Goal: Task Accomplishment & Management: Manage account settings

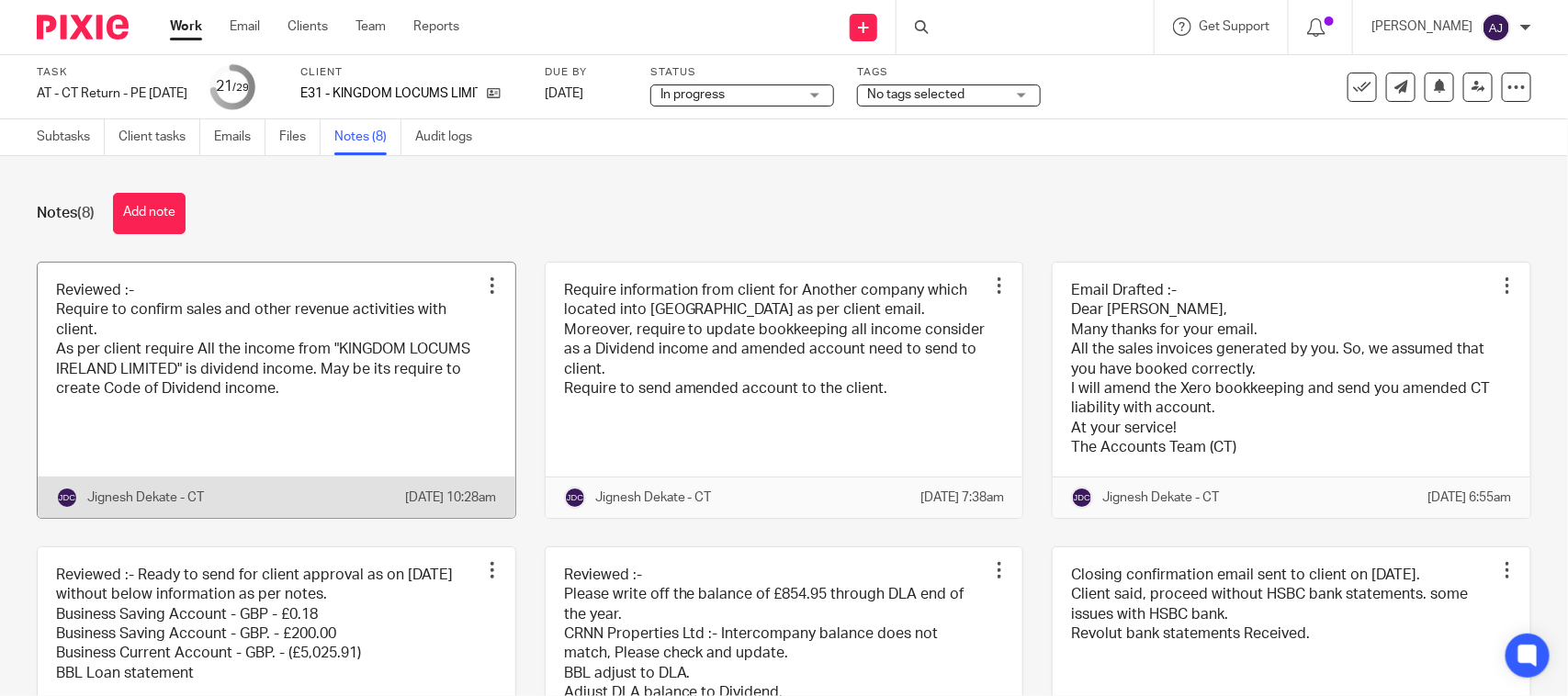
click at [336, 400] on link at bounding box center [276, 391] width 478 height 256
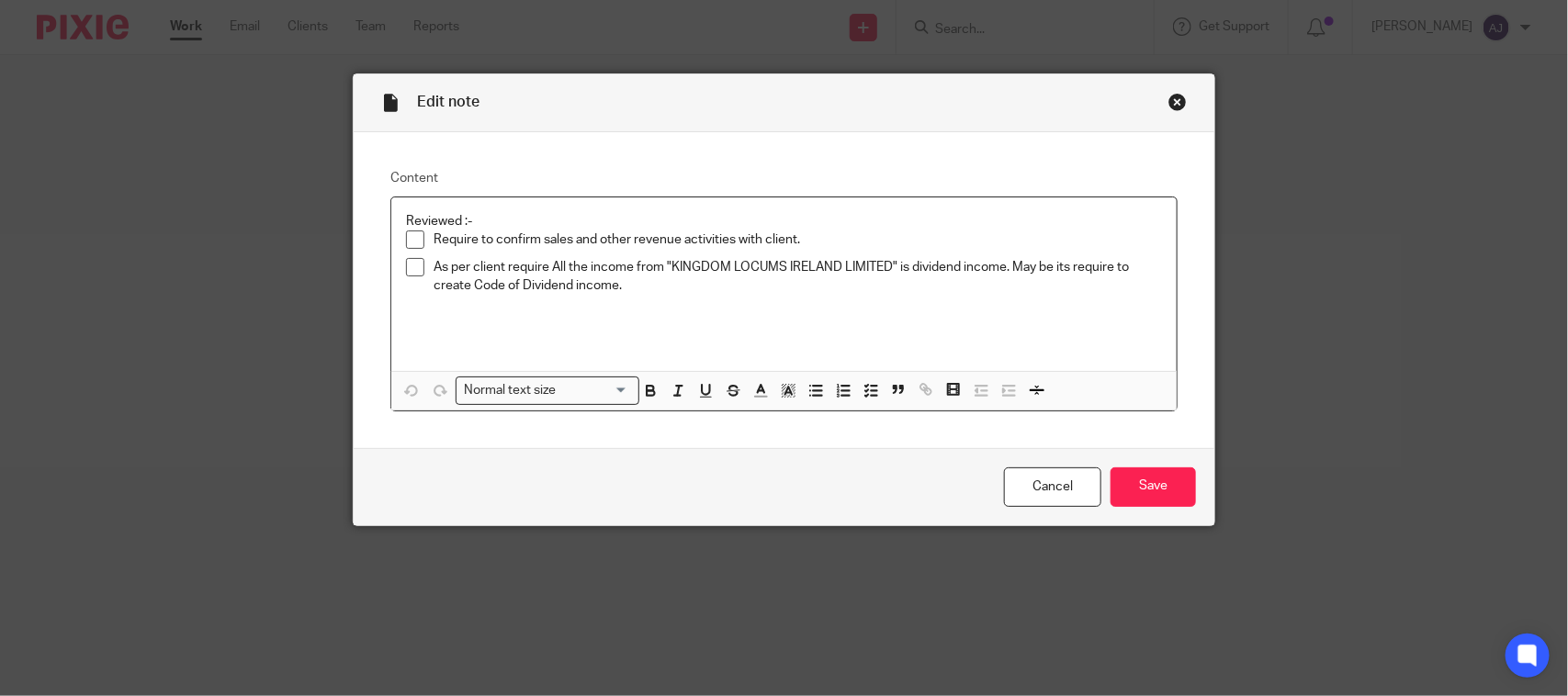
click at [411, 244] on span at bounding box center [415, 240] width 19 height 19
click at [411, 260] on span at bounding box center [415, 268] width 19 height 19
click at [635, 291] on p "As per client require All the income from "KINGDOM LOCUMS IRELAND LIMITED" is d…" at bounding box center [798, 277] width 728 height 37
click at [1127, 498] on input "Save" at bounding box center [1153, 487] width 86 height 39
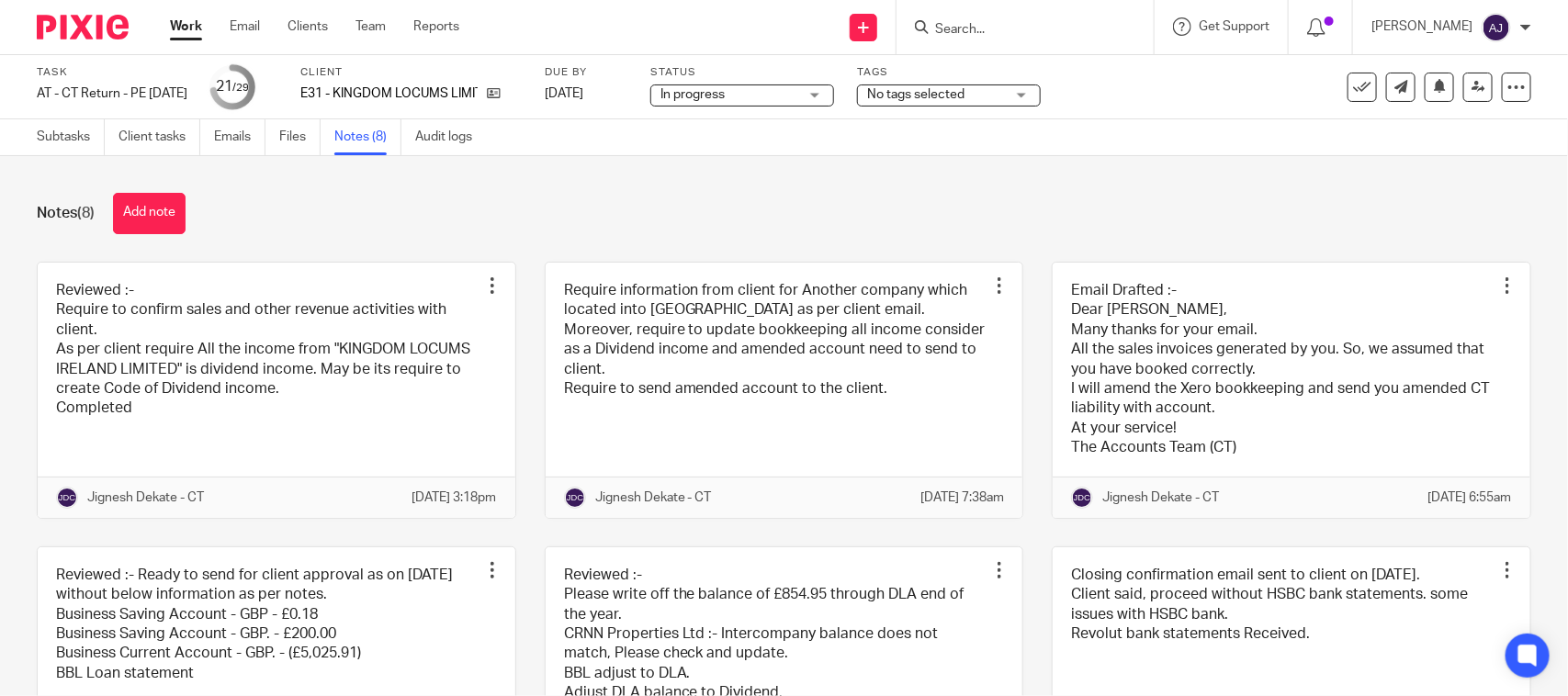
click at [538, 201] on div "Notes (8) Add note" at bounding box center [784, 214] width 1494 height 41
click at [539, 201] on div "Notes (8) Add note" at bounding box center [784, 214] width 1494 height 41
click at [545, 200] on div "Notes (8) Add note" at bounding box center [784, 214] width 1494 height 41
click at [725, 91] on span "In progress" at bounding box center [692, 95] width 64 height 13
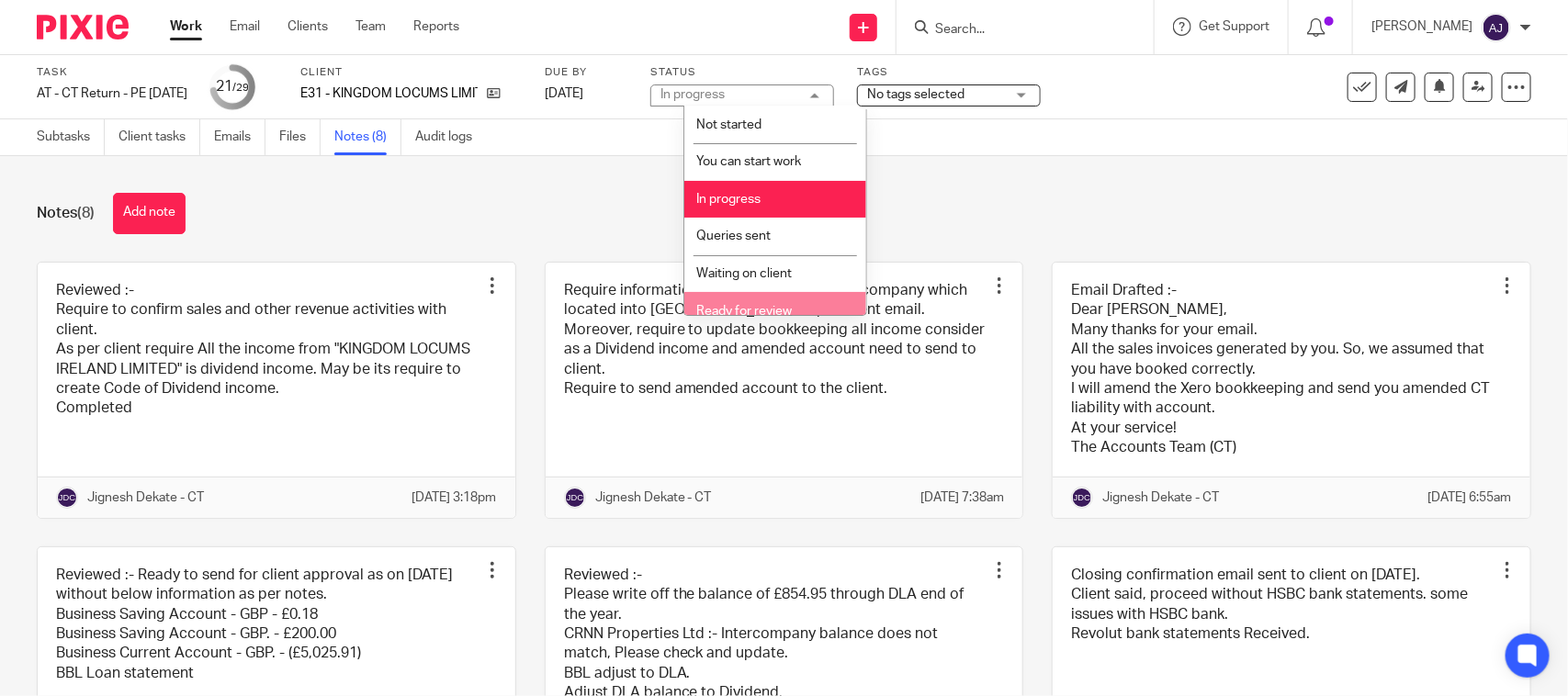
click at [721, 311] on span "Ready for review" at bounding box center [743, 312] width 95 height 13
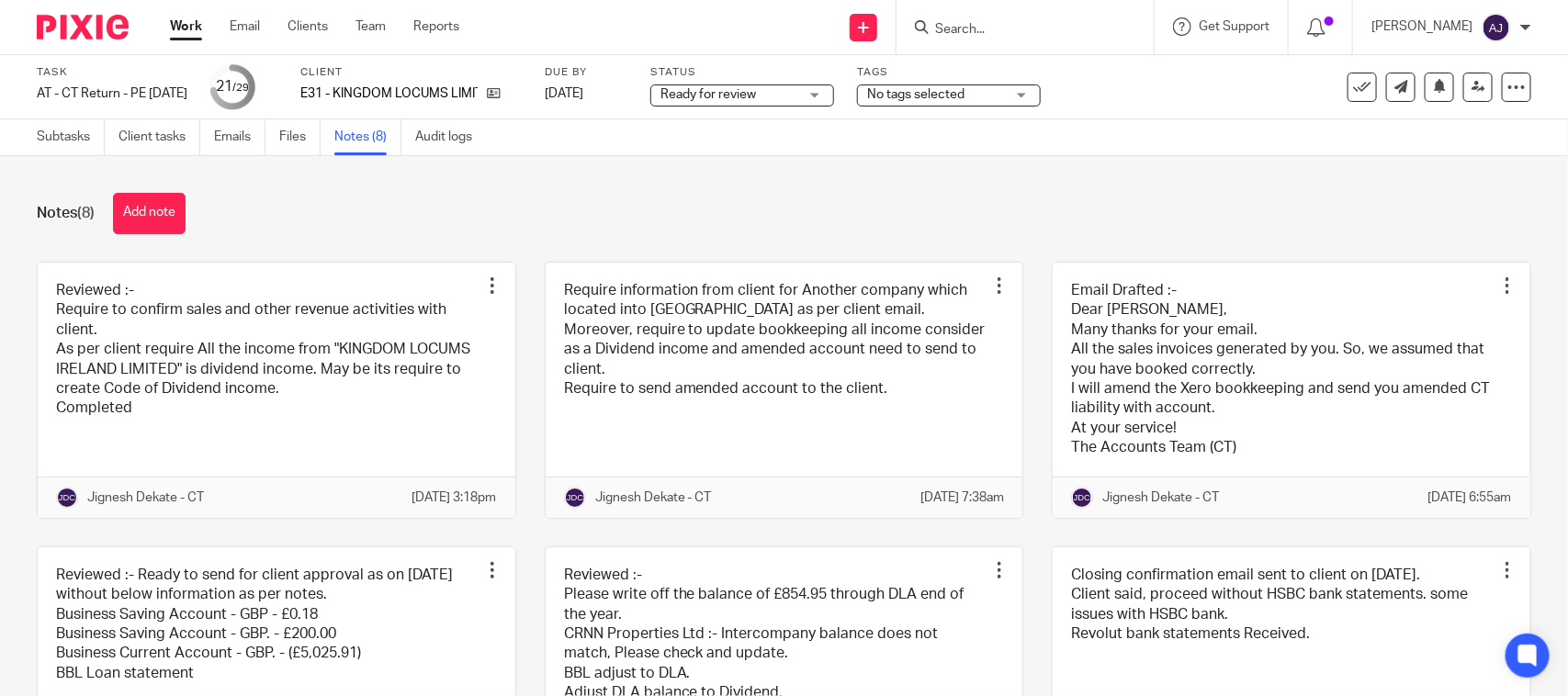
click at [740, 234] on div "Notes (8) Add note Reviewed :- Require to confirm sales and other revenue activ…" at bounding box center [784, 425] width 1568 height 540
click at [1471, 80] on icon at bounding box center [1478, 87] width 14 height 14
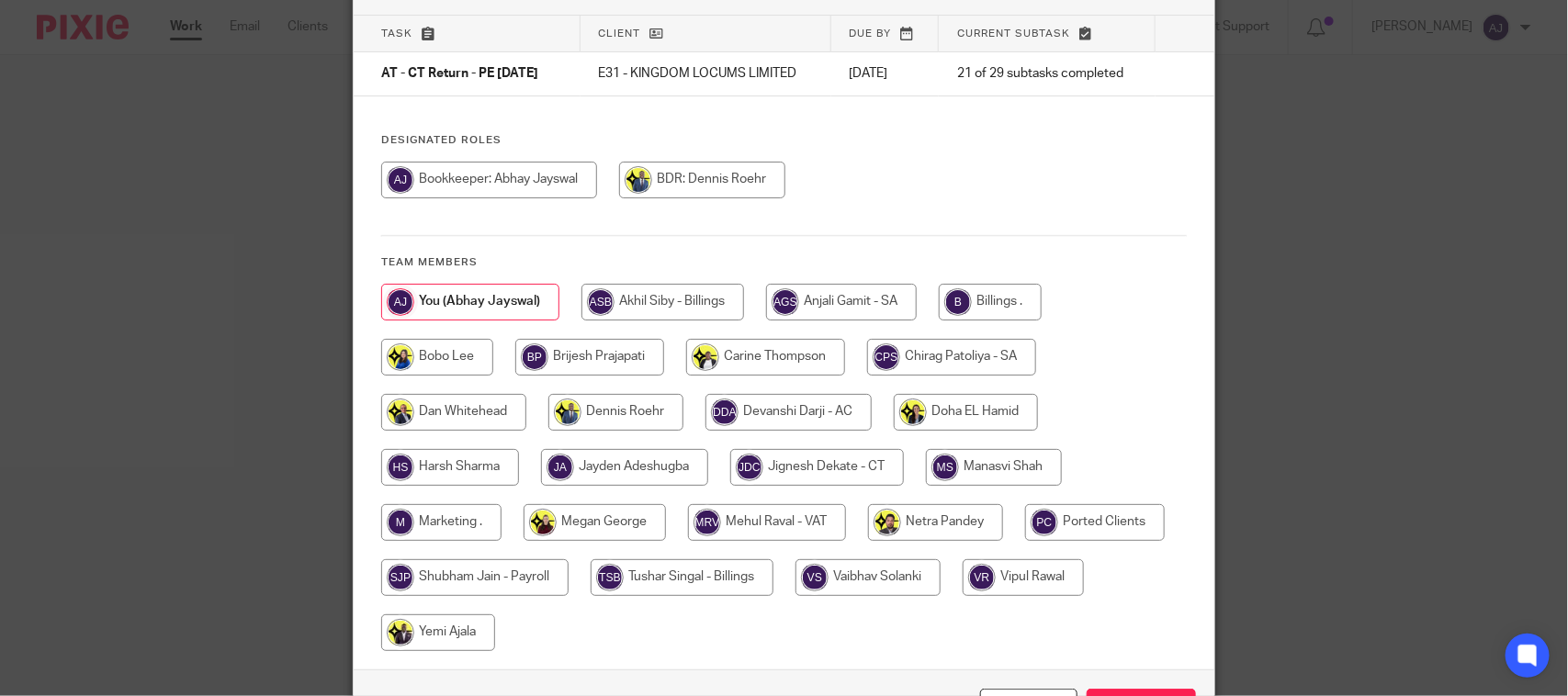
scroll to position [242, 0]
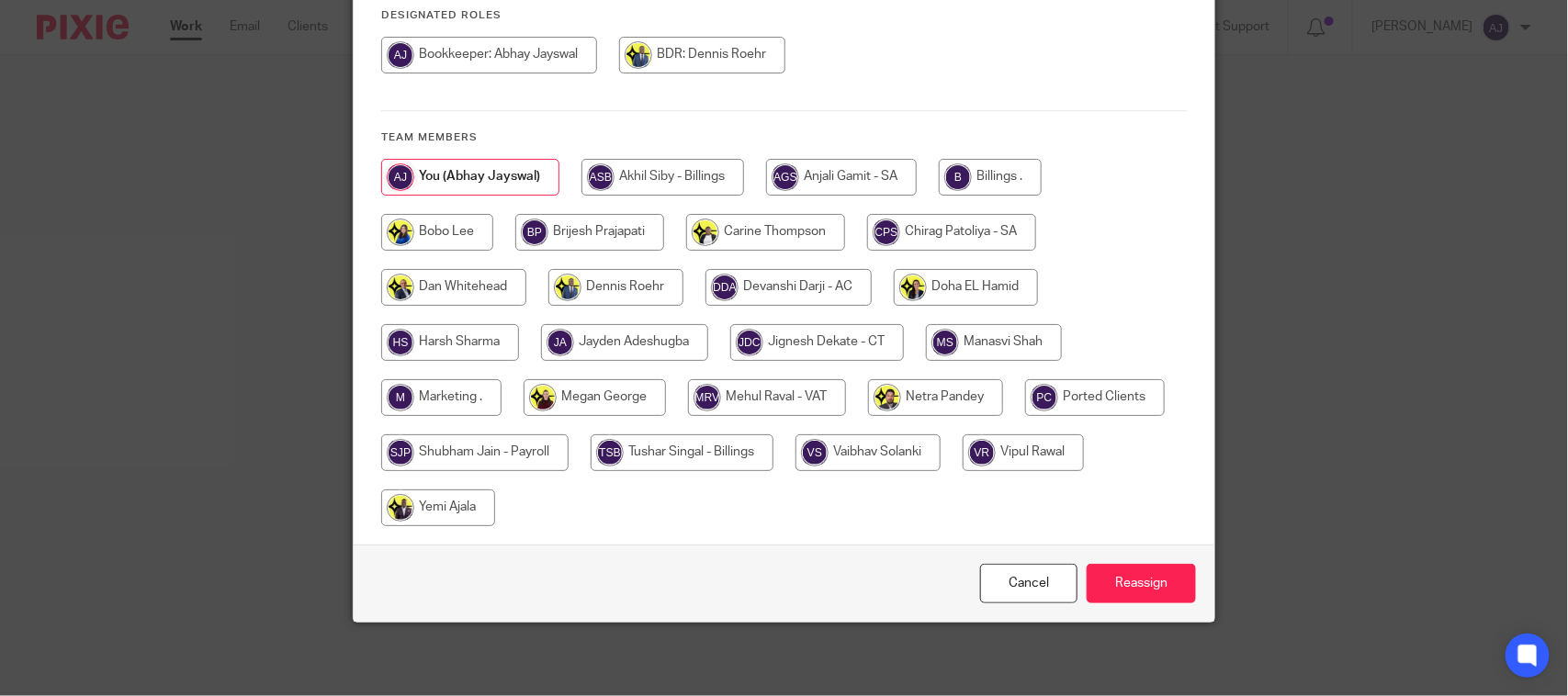
click at [809, 354] on input "radio" at bounding box center [817, 342] width 173 height 36
radio input "true"
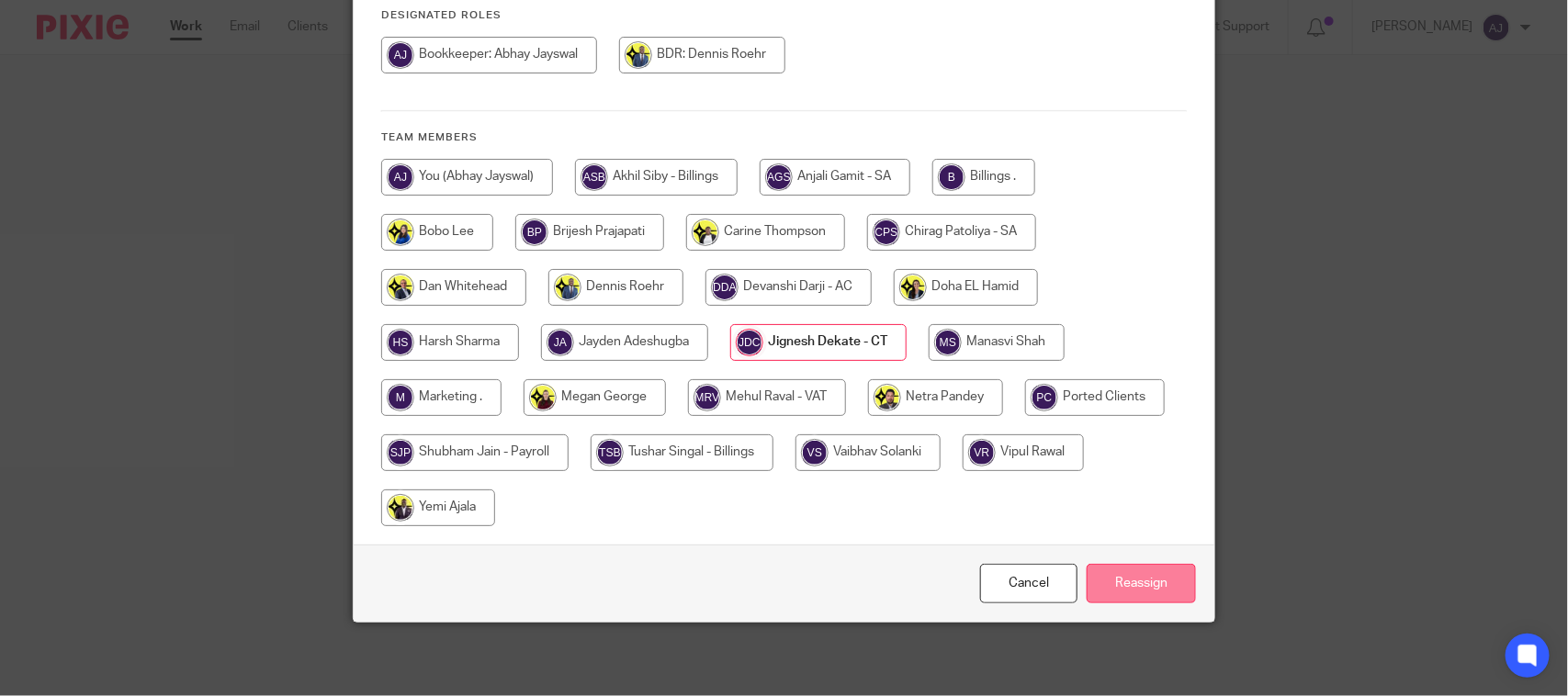
click at [1155, 583] on input "Reassign" at bounding box center [1141, 584] width 109 height 39
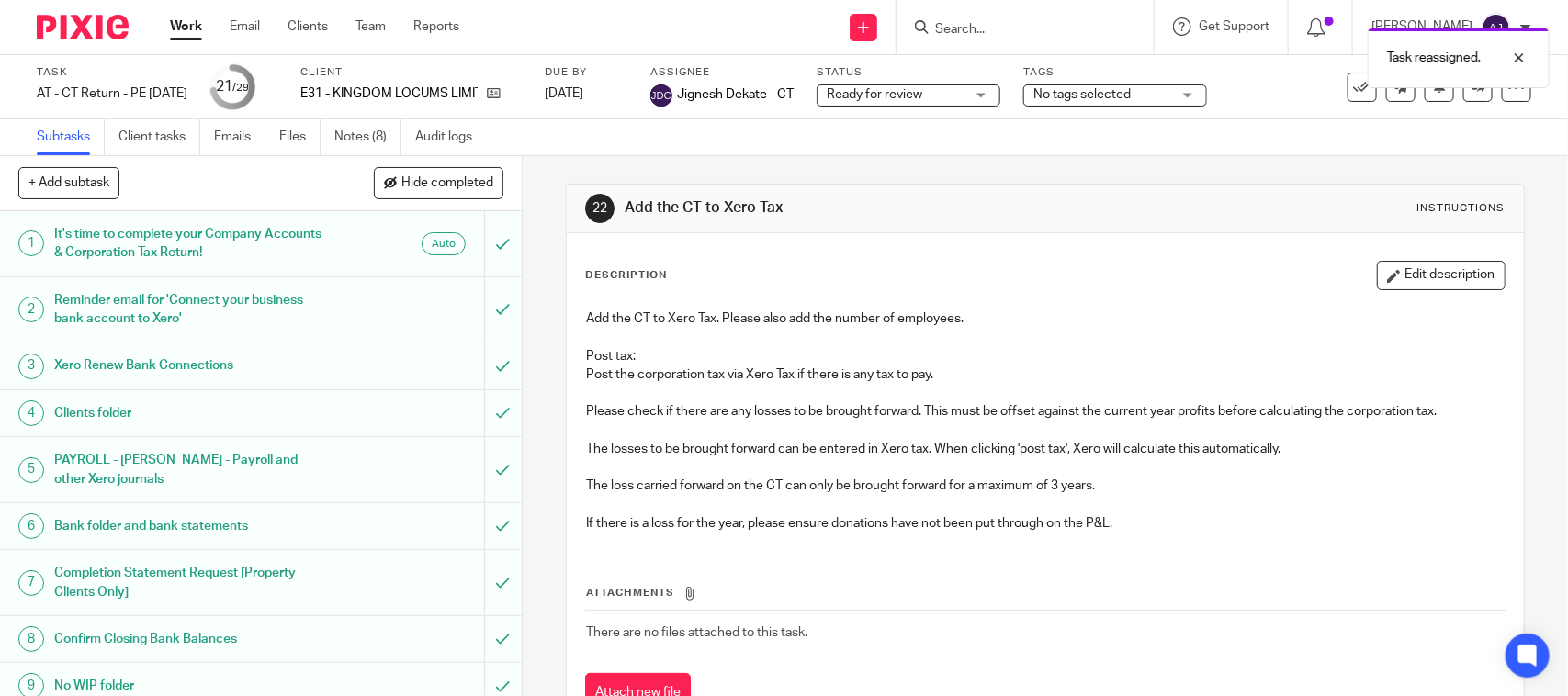
click at [703, 154] on div "Subtasks Client tasks Emails Files Notes (8) Audit logs" at bounding box center [784, 137] width 1568 height 36
drag, startPoint x: 562, startPoint y: 90, endPoint x: 626, endPoint y: 101, distance: 64.9
click at [626, 101] on div "Task AT - CT Return - PE 31-03-2025 Save AT - CT Return - PE 31-03-2025 21 /29 …" at bounding box center [659, 87] width 1245 height 44
click at [636, 125] on div "Subtasks Client tasks Emails Files Notes (8) Audit logs" at bounding box center [784, 137] width 1568 height 36
click at [1007, 191] on div "22 Add the CT to Xero Tax Instructions" at bounding box center [1045, 209] width 956 height 49
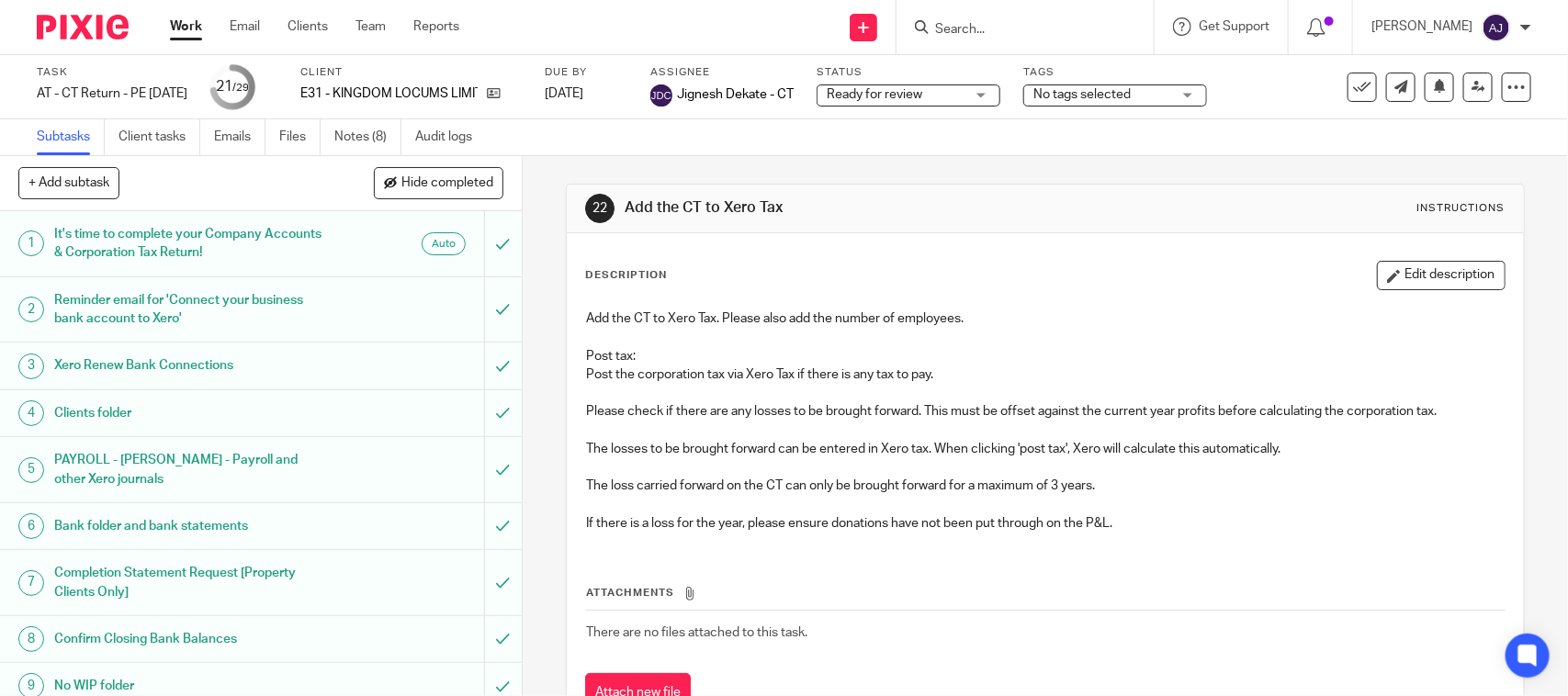
click at [1030, 126] on div "Subtasks Client tasks Emails Files Notes (8) Audit logs" at bounding box center [784, 137] width 1568 height 36
click at [1030, 132] on div "Subtasks Client tasks Emails Files Notes (8) Audit logs" at bounding box center [784, 137] width 1568 height 36
drag, startPoint x: 829, startPoint y: 211, endPoint x: 614, endPoint y: 214, distance: 215.0
click at [614, 214] on div "22 Add the CT to Xero Tax Instructions" at bounding box center [1045, 209] width 920 height 30
drag, startPoint x: 705, startPoint y: 182, endPoint x: 716, endPoint y: 179, distance: 11.4
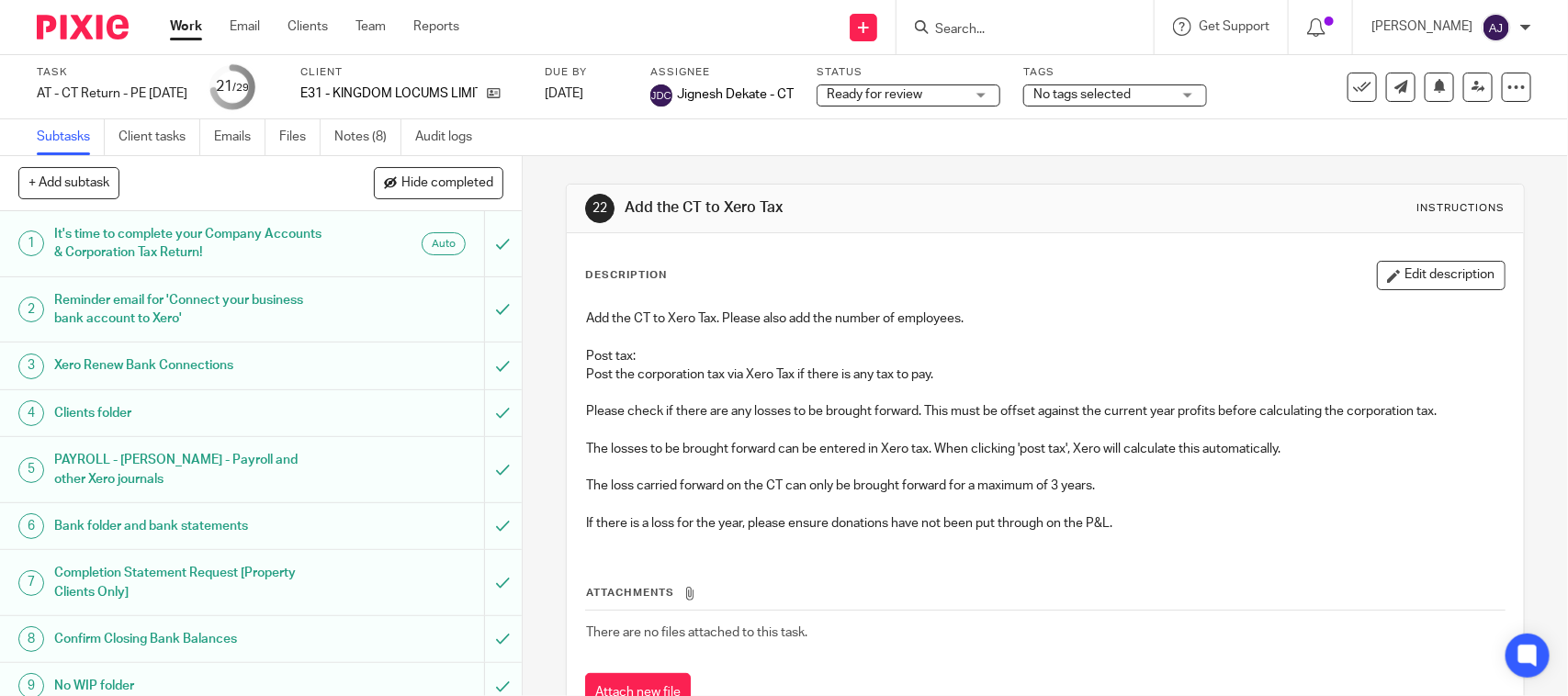
click at [708, 182] on div "22 Add the CT to Xero Tax Instructions Description Edit description Add the CT …" at bounding box center [1045, 463] width 958 height 615
click at [879, 194] on div "22 Add the CT to Xero Tax Instructions" at bounding box center [1045, 209] width 920 height 30
click at [854, 212] on h1 "Add the CT to Xero Tax" at bounding box center [854, 208] width 460 height 20
click at [864, 163] on div "22 Add the CT to Xero Tax Instructions Description Edit description Add the CT …" at bounding box center [1045, 463] width 958 height 615
click at [181, 23] on link "Work" at bounding box center [186, 27] width 32 height 19
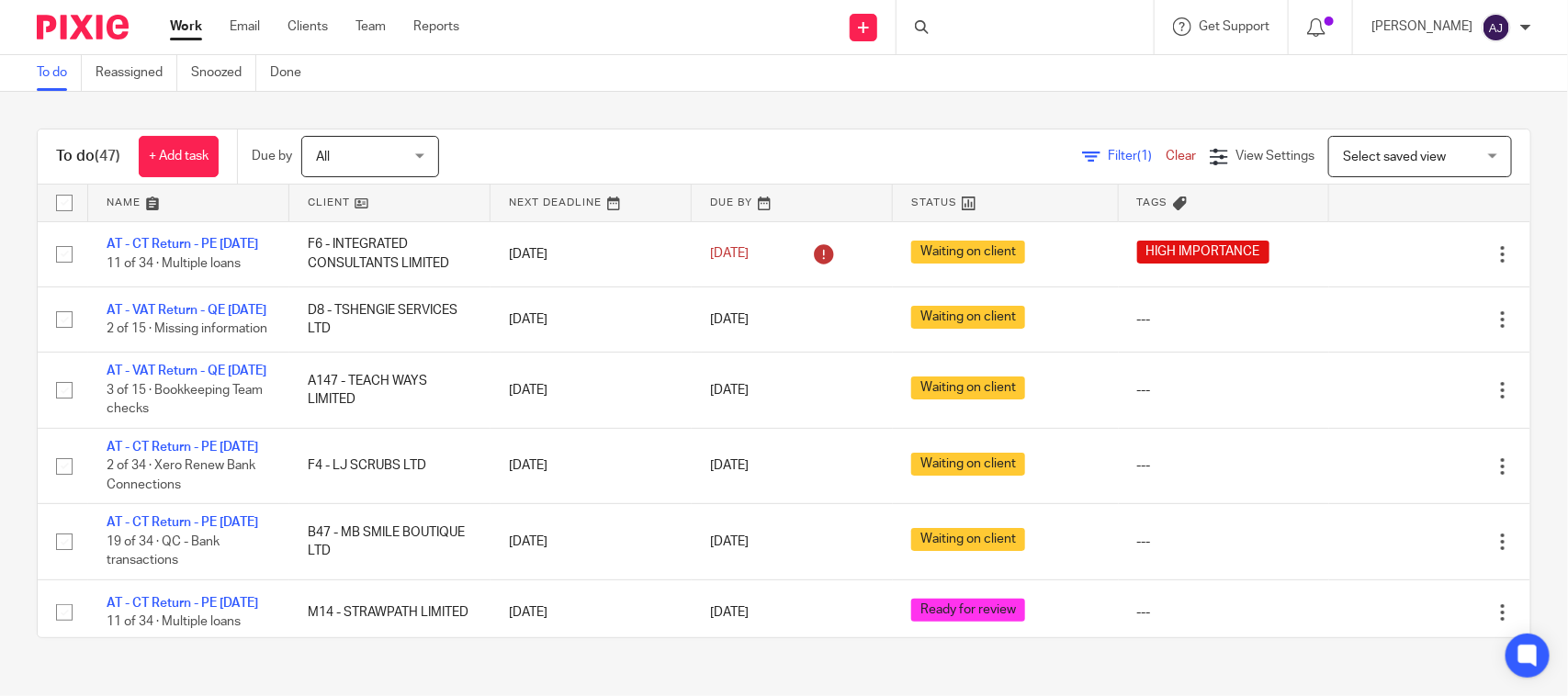
click at [786, 124] on div "To do (47) + Add task Due by All All Today Tomorrow This week Next week This mo…" at bounding box center [784, 383] width 1568 height 583
click at [905, 116] on div "To do (47) + Add task Due by All All Today Tomorrow This week Next week This mo…" at bounding box center [784, 383] width 1568 height 583
click at [586, 102] on div "To do (47) + Add task Due by All All Today Tomorrow This week Next week This mo…" at bounding box center [784, 383] width 1568 height 583
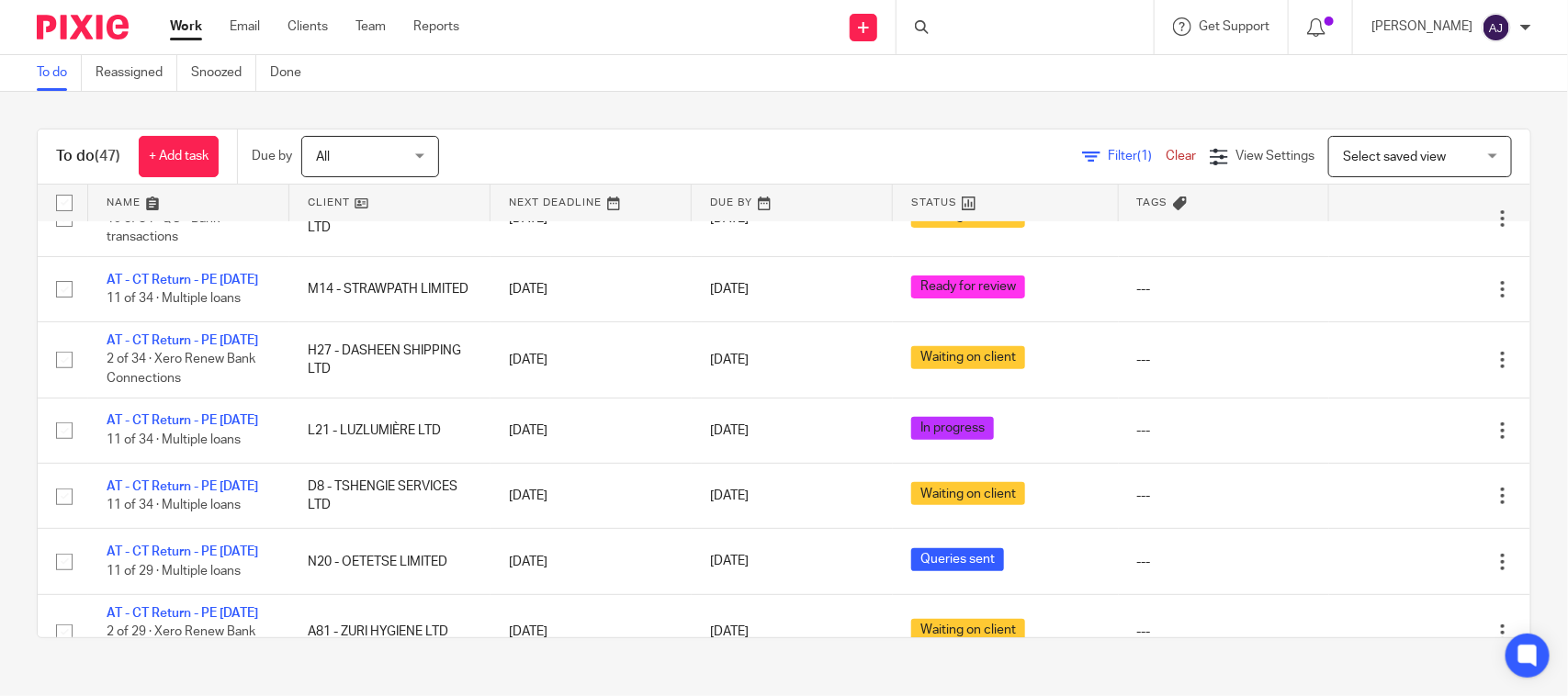
scroll to position [344, 0]
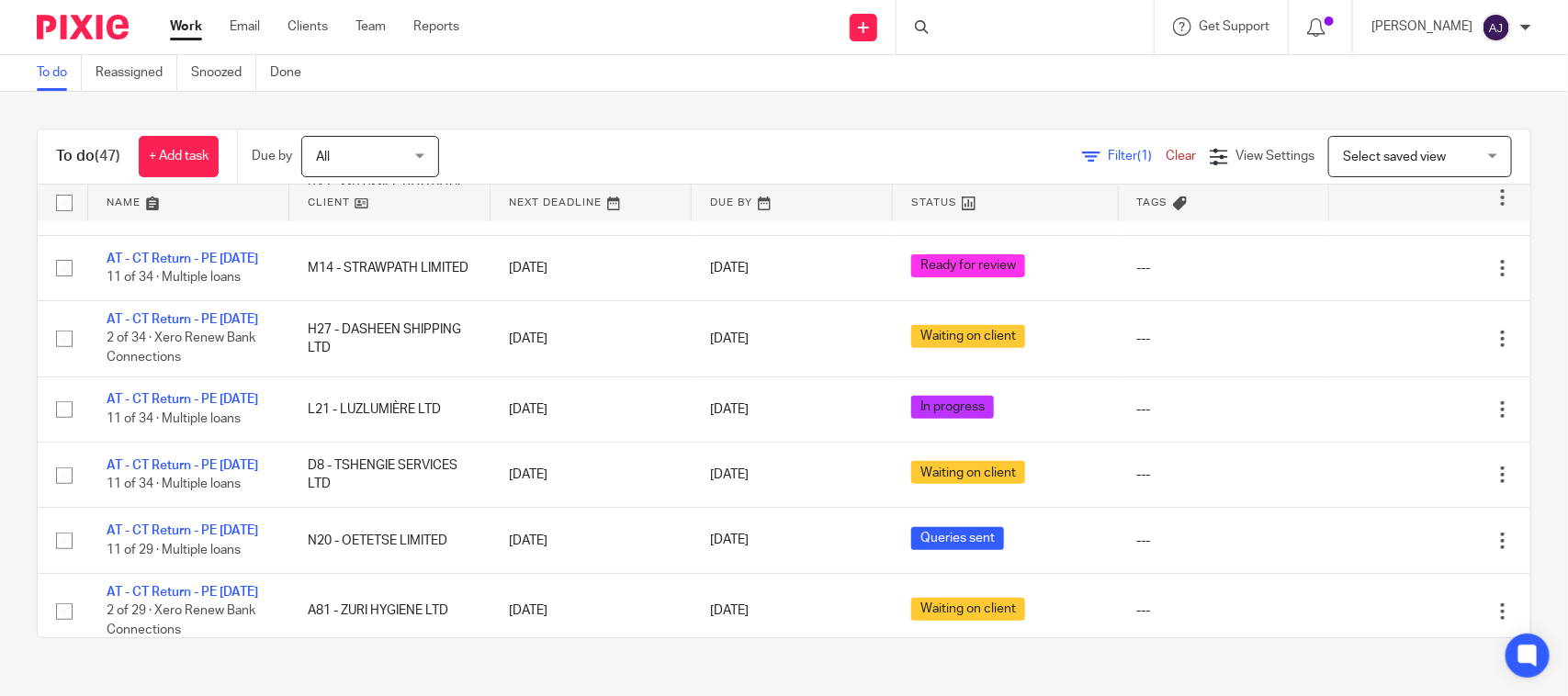
click at [562, 117] on div "To do (47) + Add task Due by All All Today Tomorrow This week Next week This mo…" at bounding box center [784, 383] width 1568 height 583
click at [678, 50] on div "Send new email Create task Add client Request signature Get Support Contact Sup…" at bounding box center [1027, 27] width 1081 height 54
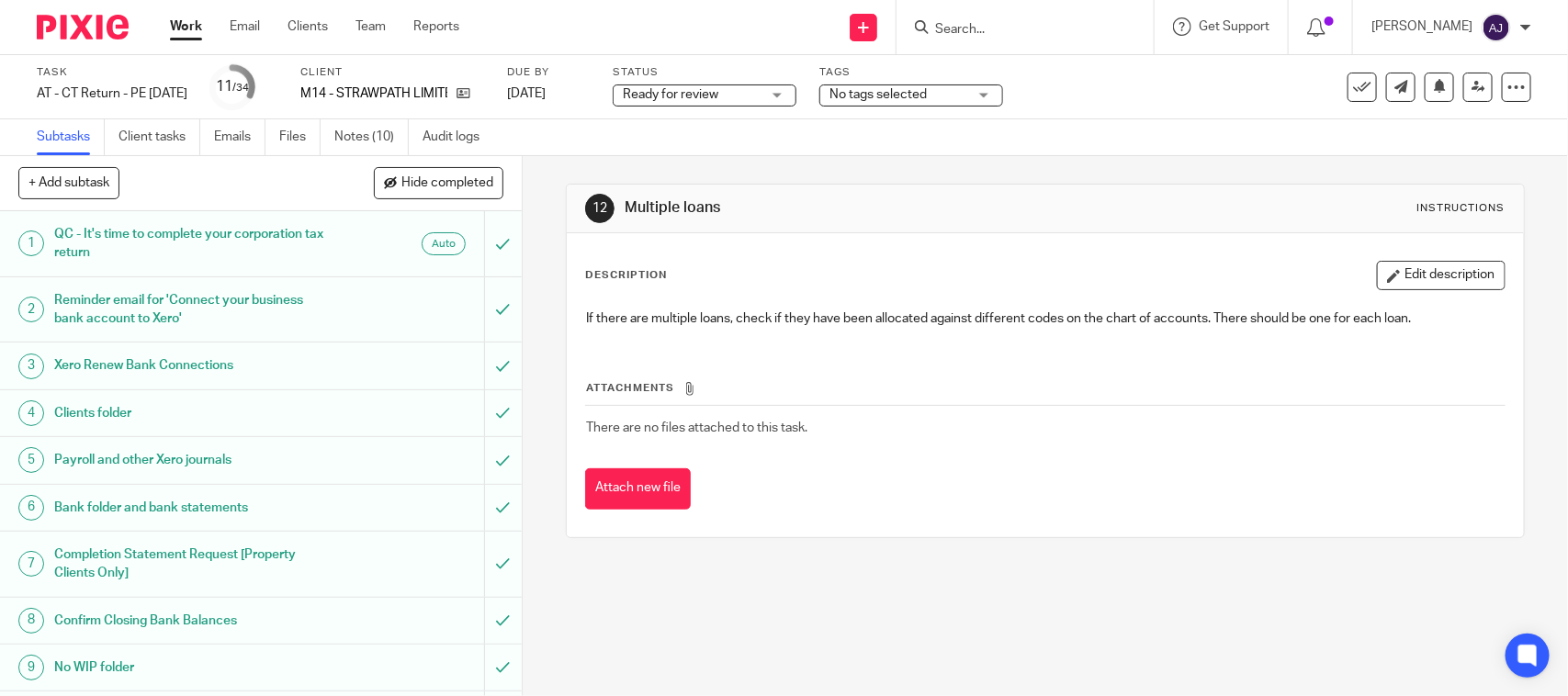
click at [395, 134] on link "Notes (10)" at bounding box center [371, 137] width 75 height 35
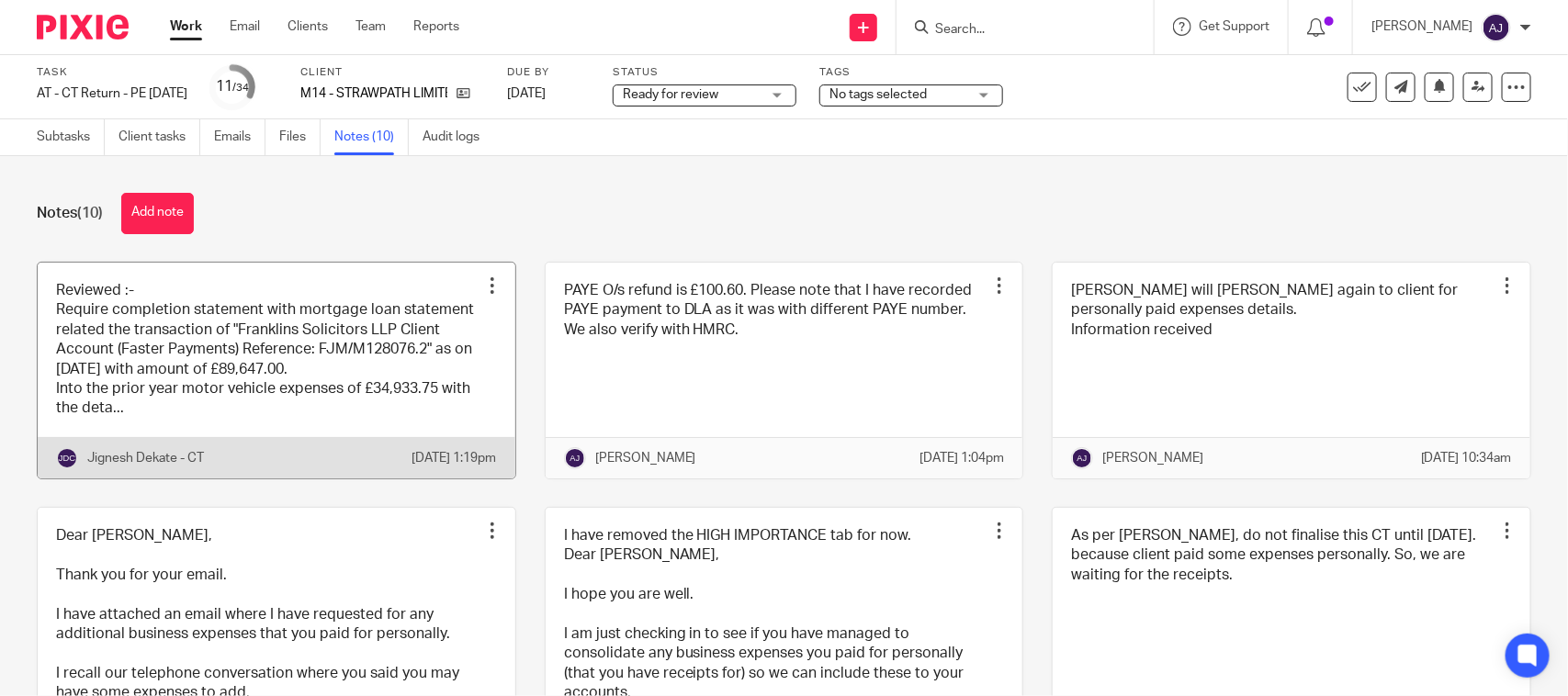
click at [264, 303] on link at bounding box center [276, 370] width 478 height 216
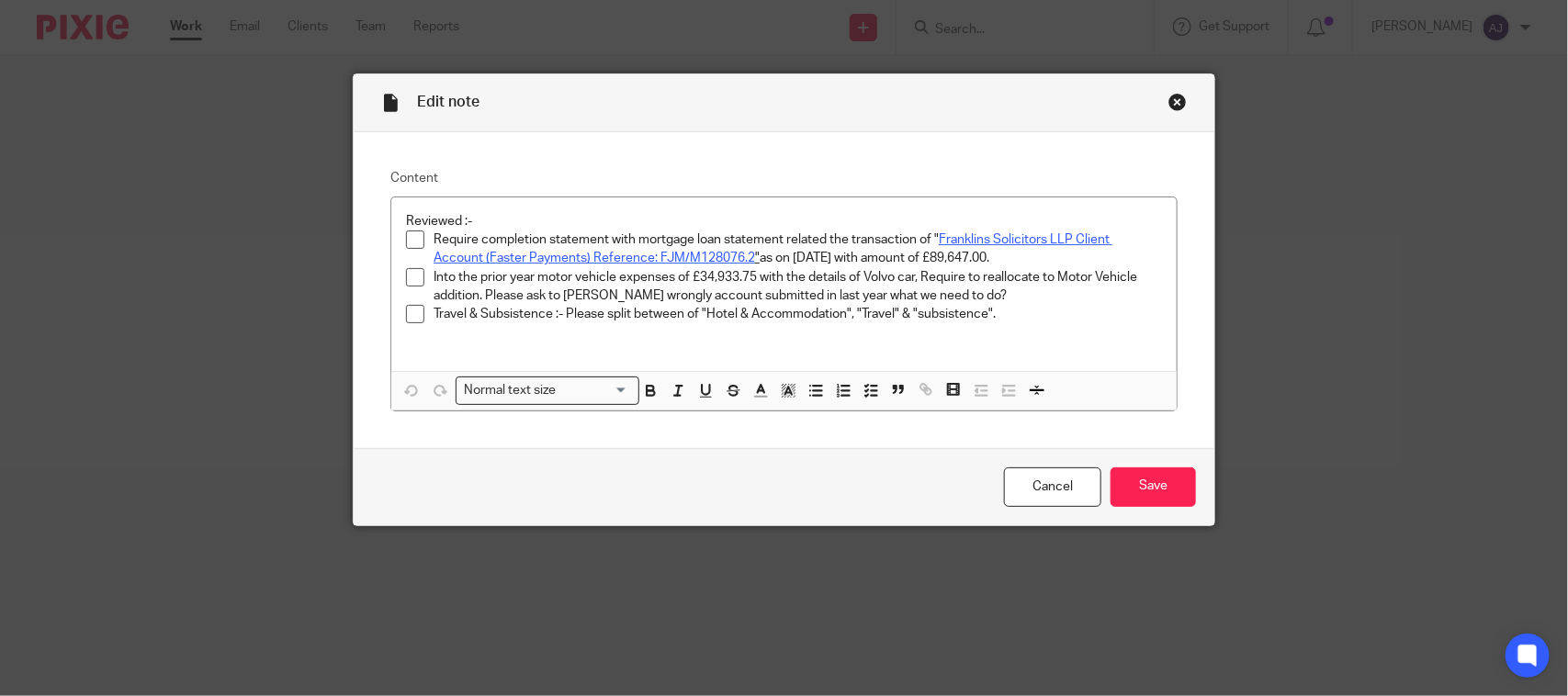
click at [1168, 102] on div "Close this dialog window" at bounding box center [1177, 102] width 19 height 19
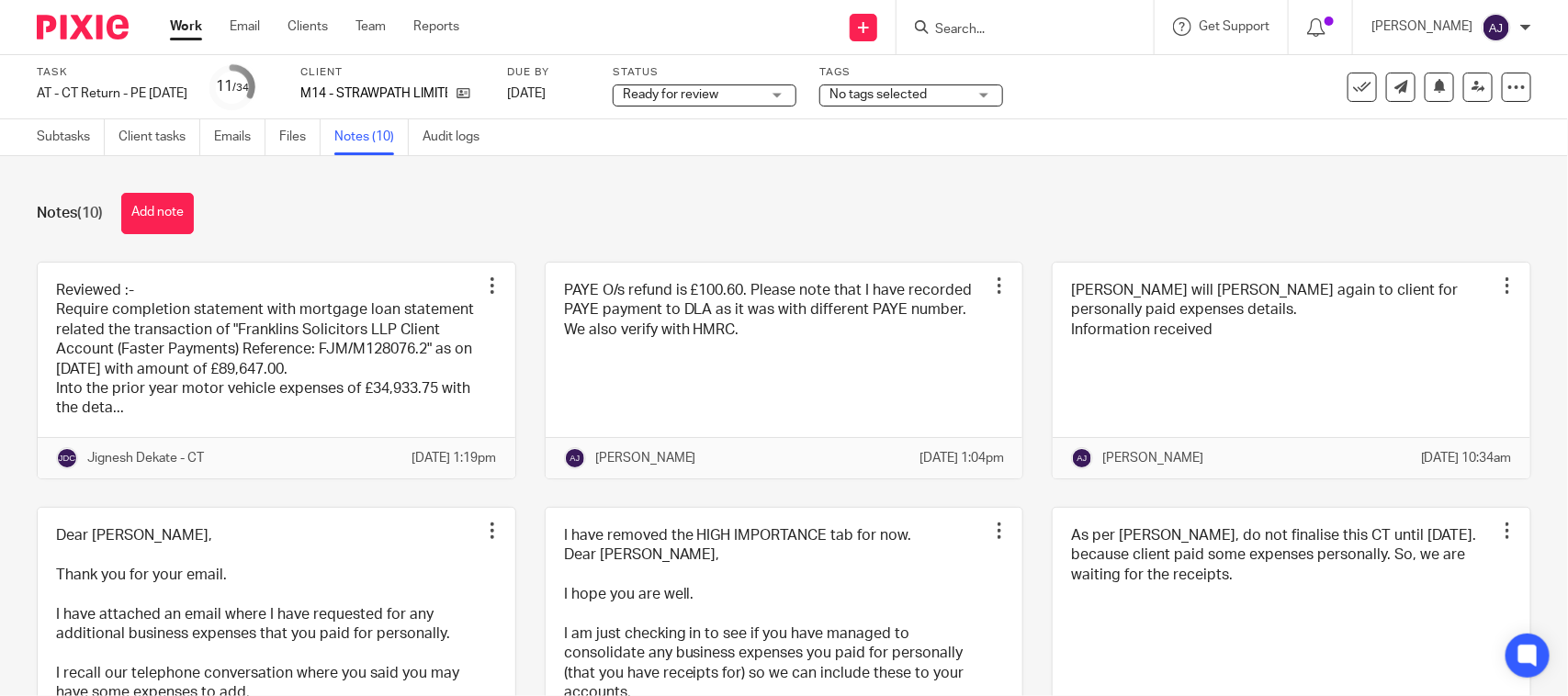
click at [759, 162] on div "Notes (10) Add note Reviewed :- Require completion statement with mortgage loan…" at bounding box center [784, 425] width 1568 height 540
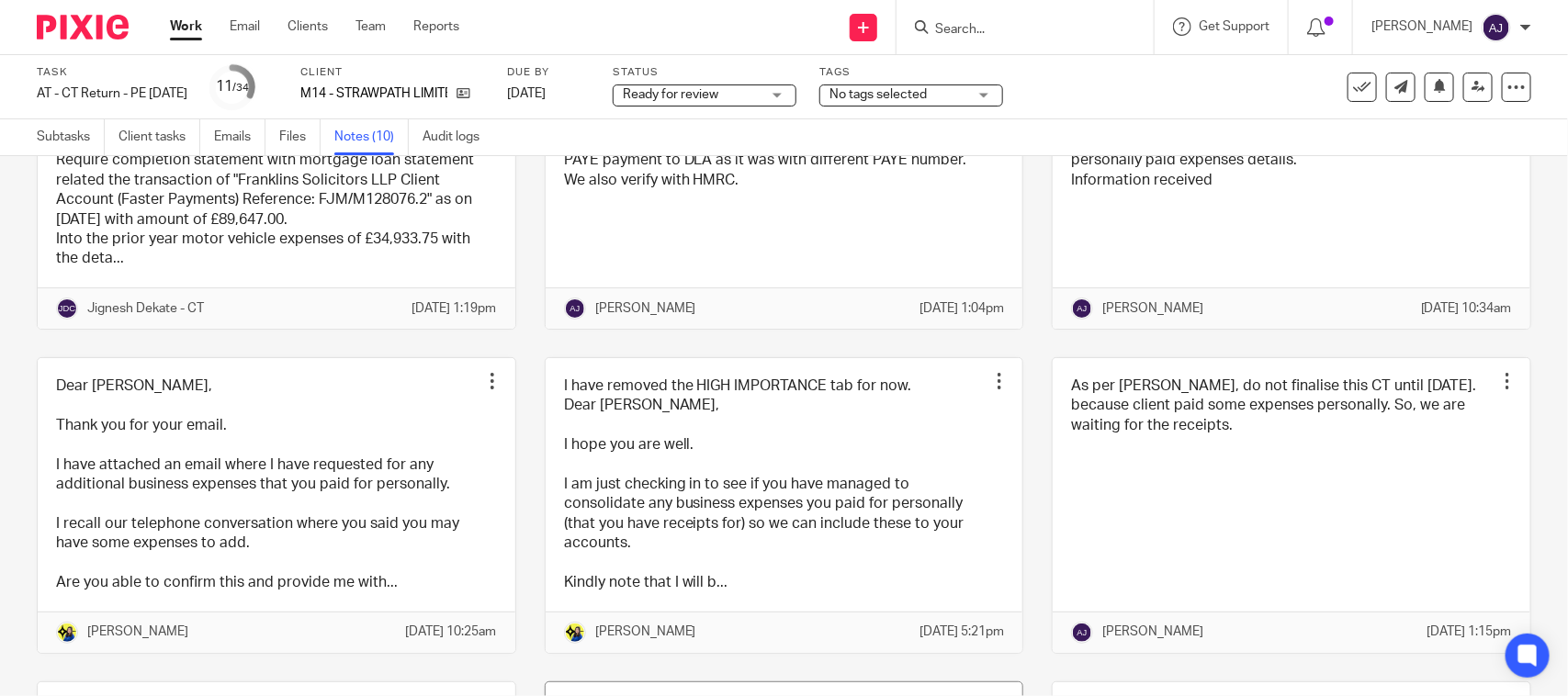
scroll to position [565, 0]
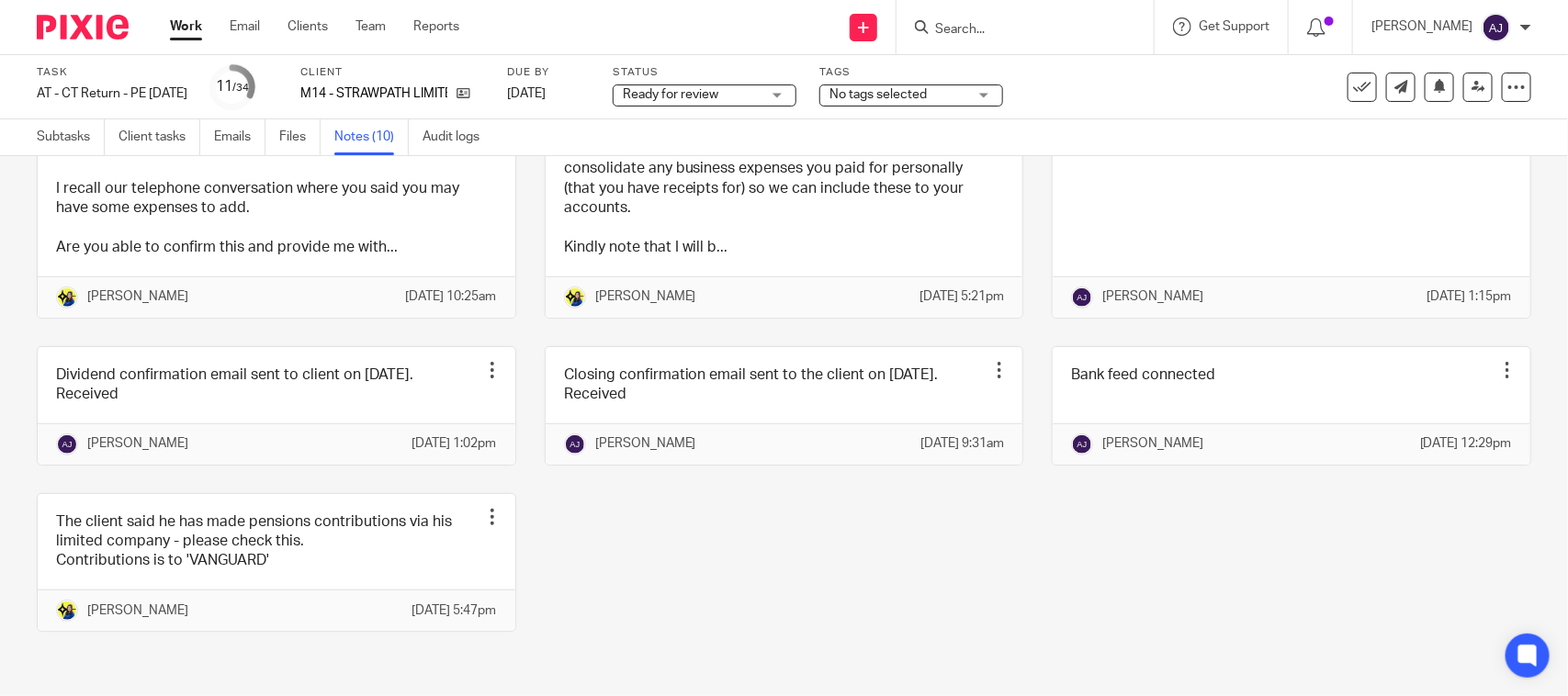
click at [716, 517] on div "Reviewed :- Require completion statement with mortgage loan statement related t…" at bounding box center [770, 218] width 1522 height 883
click at [841, 539] on div "Reviewed :- Require completion statement with mortgage loan statement related t…" at bounding box center [770, 218] width 1522 height 883
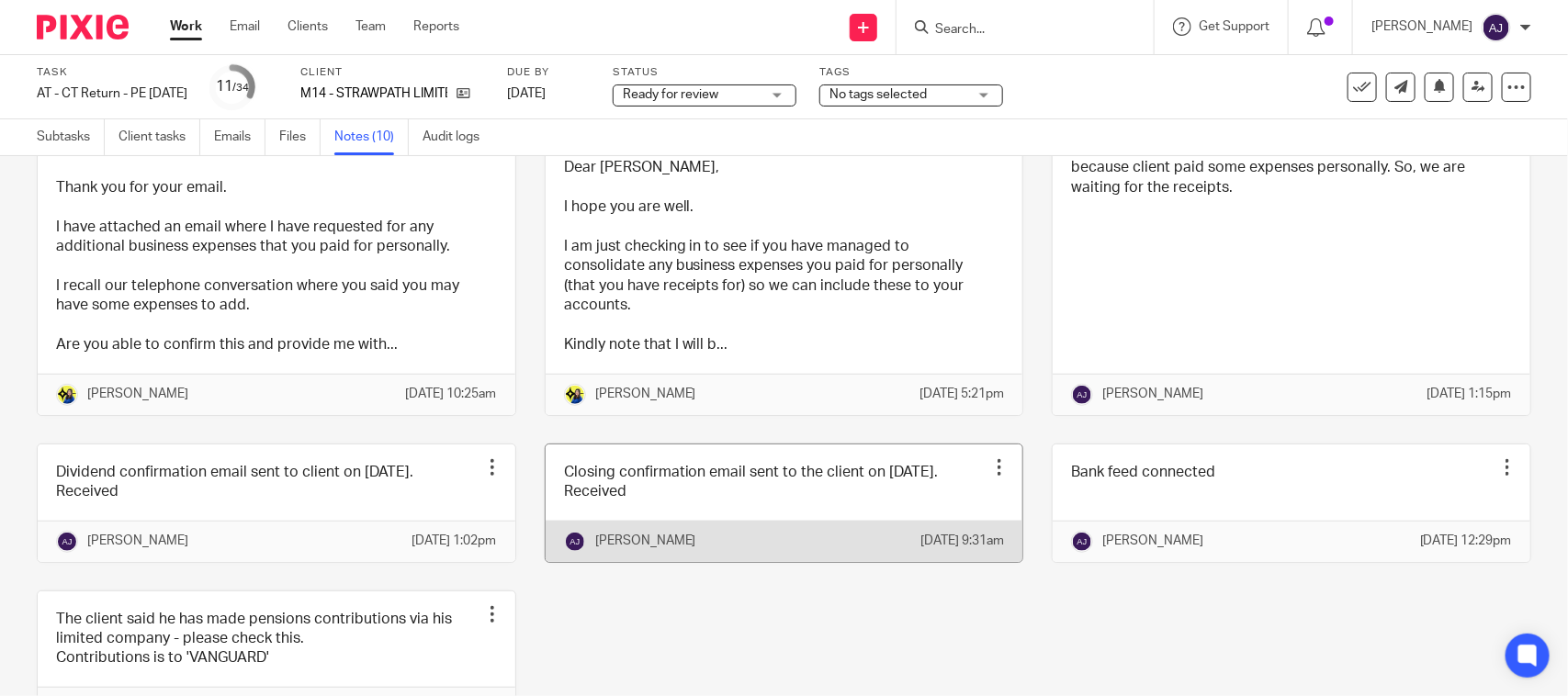
scroll to position [0, 0]
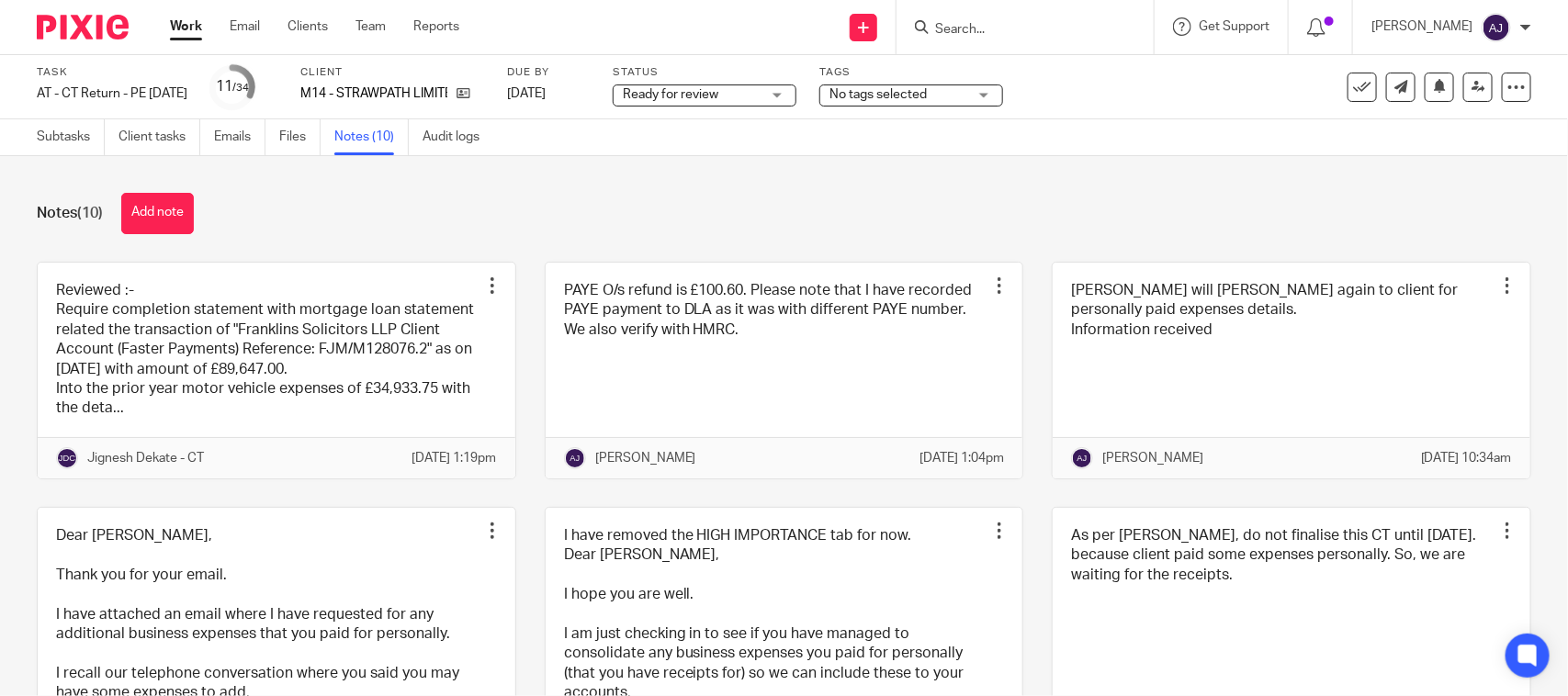
click at [604, 208] on div "Notes (10) Add note" at bounding box center [784, 214] width 1494 height 41
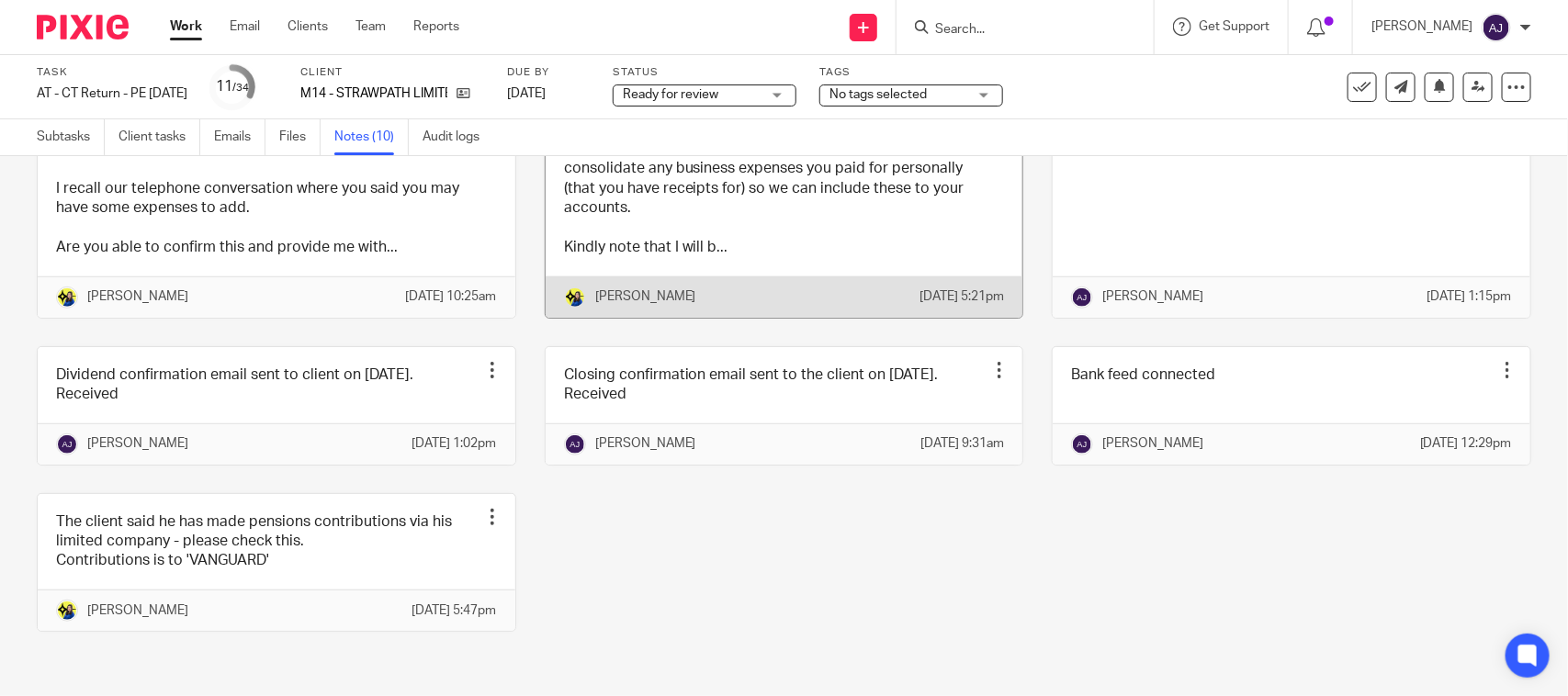
scroll to position [565, 0]
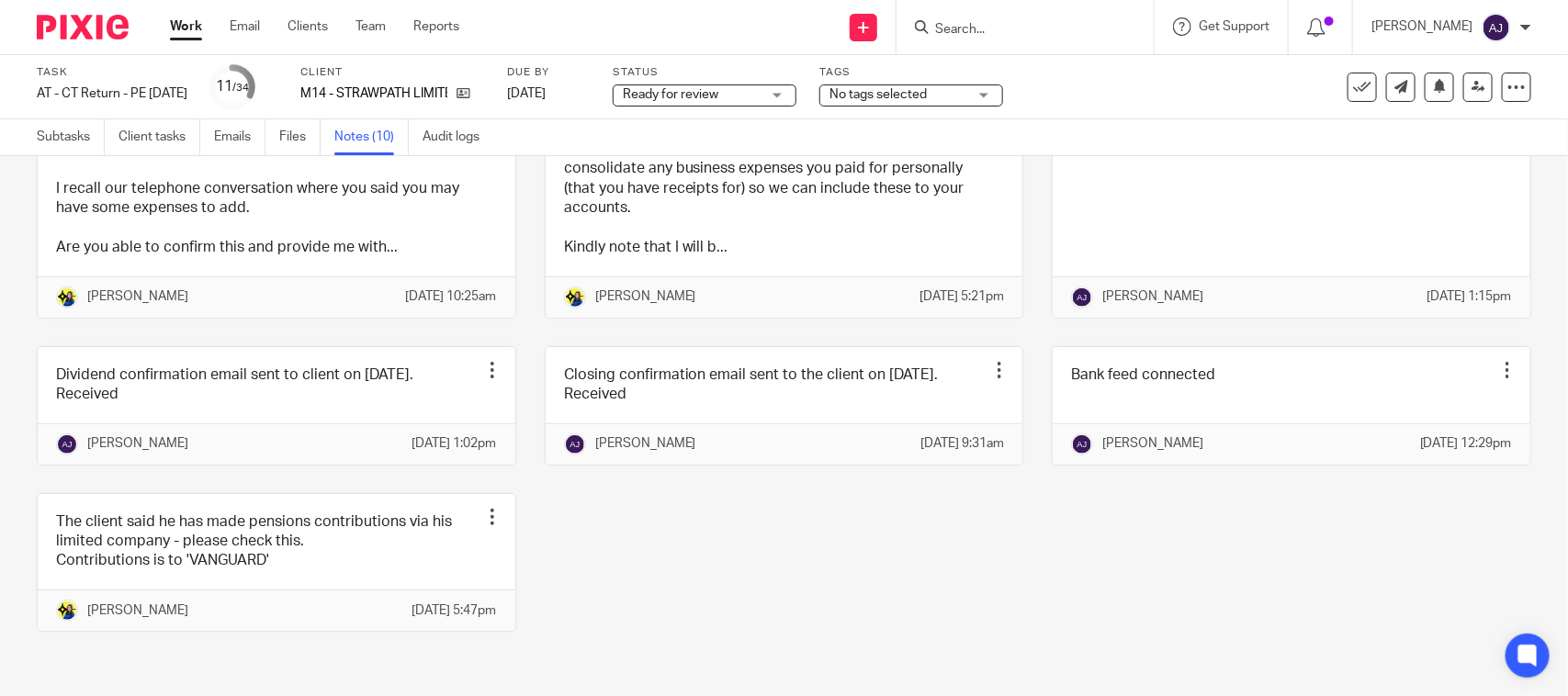
click at [597, 470] on div "Reviewed :- Require completion statement with mortgage loan statement related t…" at bounding box center [770, 218] width 1522 height 883
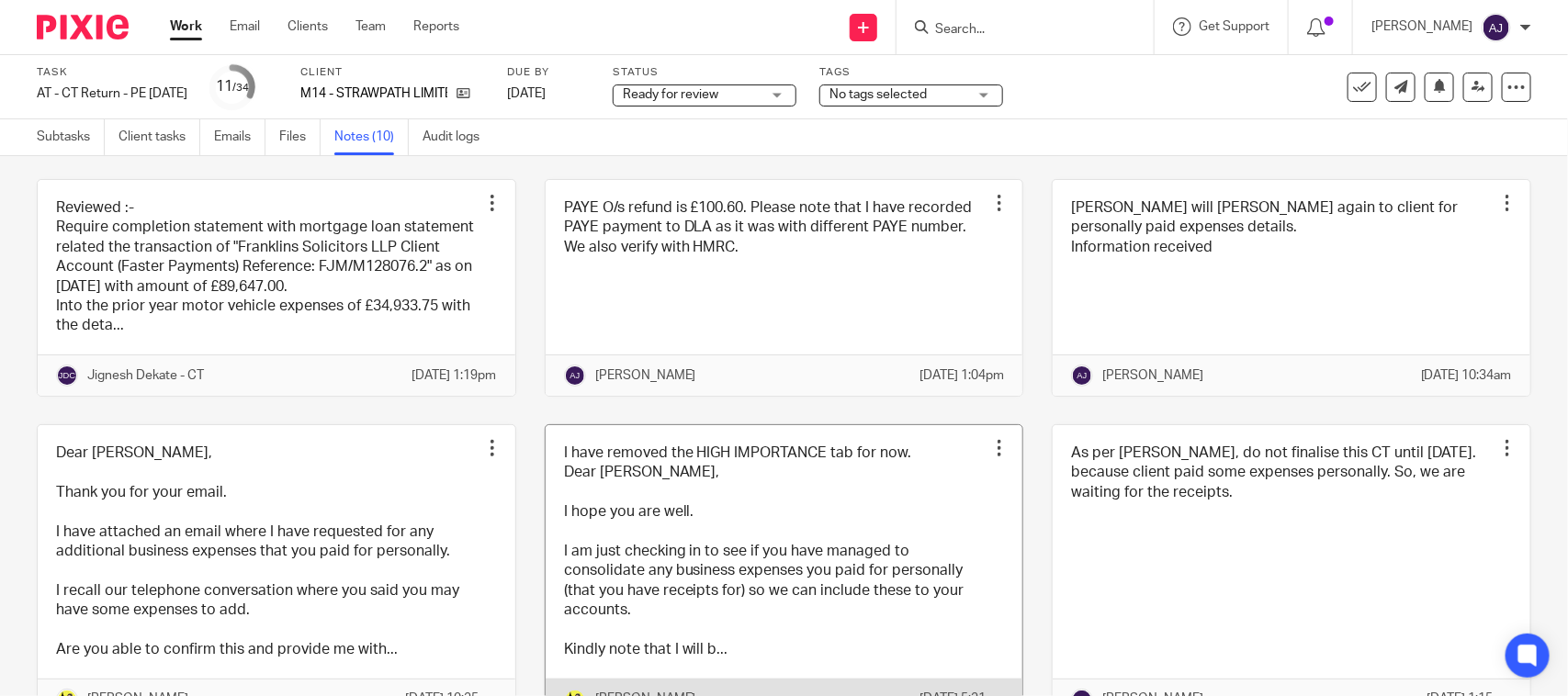
scroll to position [0, 0]
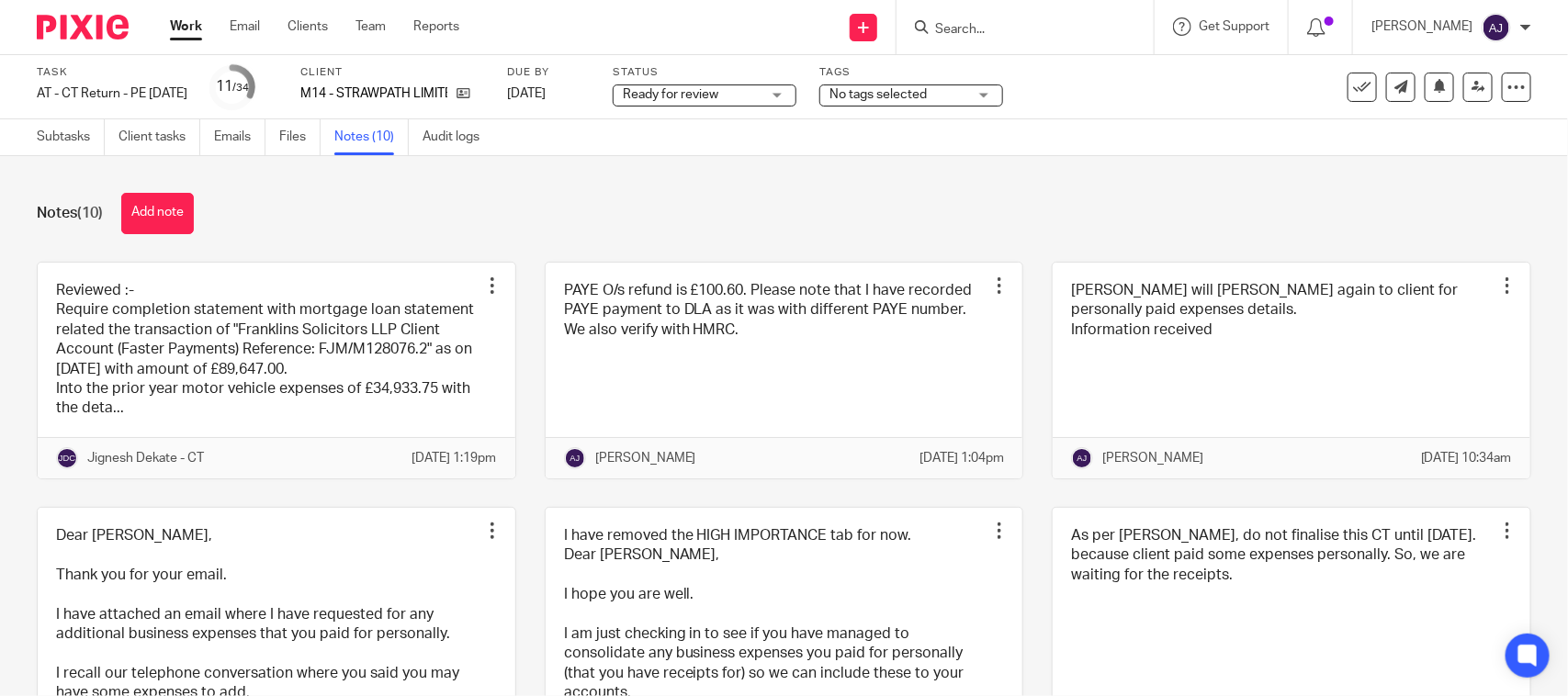
click at [592, 212] on div "Notes (10) Add note" at bounding box center [784, 214] width 1494 height 41
click at [1068, 226] on div "Notes (10) Add note" at bounding box center [784, 214] width 1494 height 41
click at [702, 207] on div "Notes (10) Add note" at bounding box center [784, 214] width 1494 height 41
click at [650, 205] on div "Notes (10) Add note" at bounding box center [784, 214] width 1494 height 41
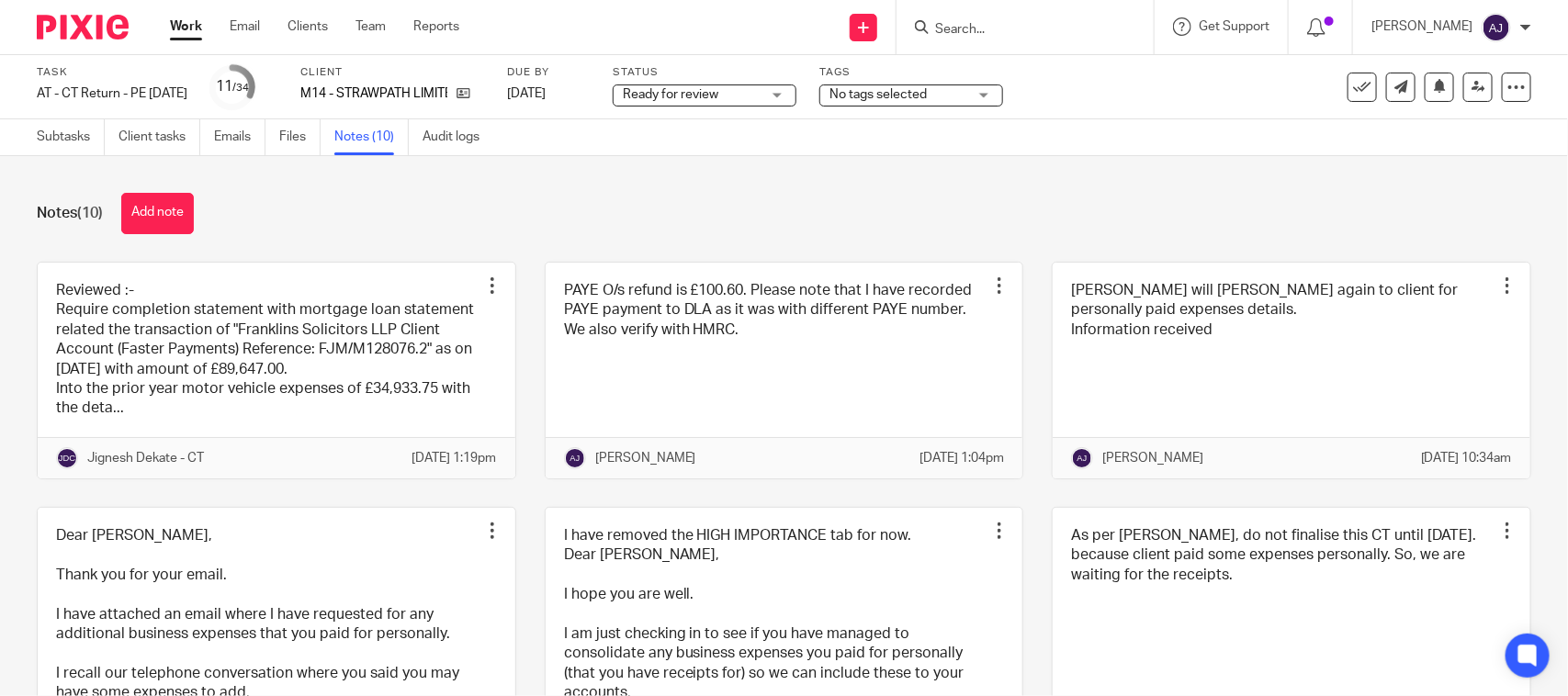
click at [648, 204] on div "Notes (10) Add note" at bounding box center [784, 214] width 1494 height 41
click at [1180, 205] on div "Notes (10) Add note" at bounding box center [784, 214] width 1494 height 41
click at [1183, 216] on div "Notes (10) Add note" at bounding box center [784, 214] width 1494 height 41
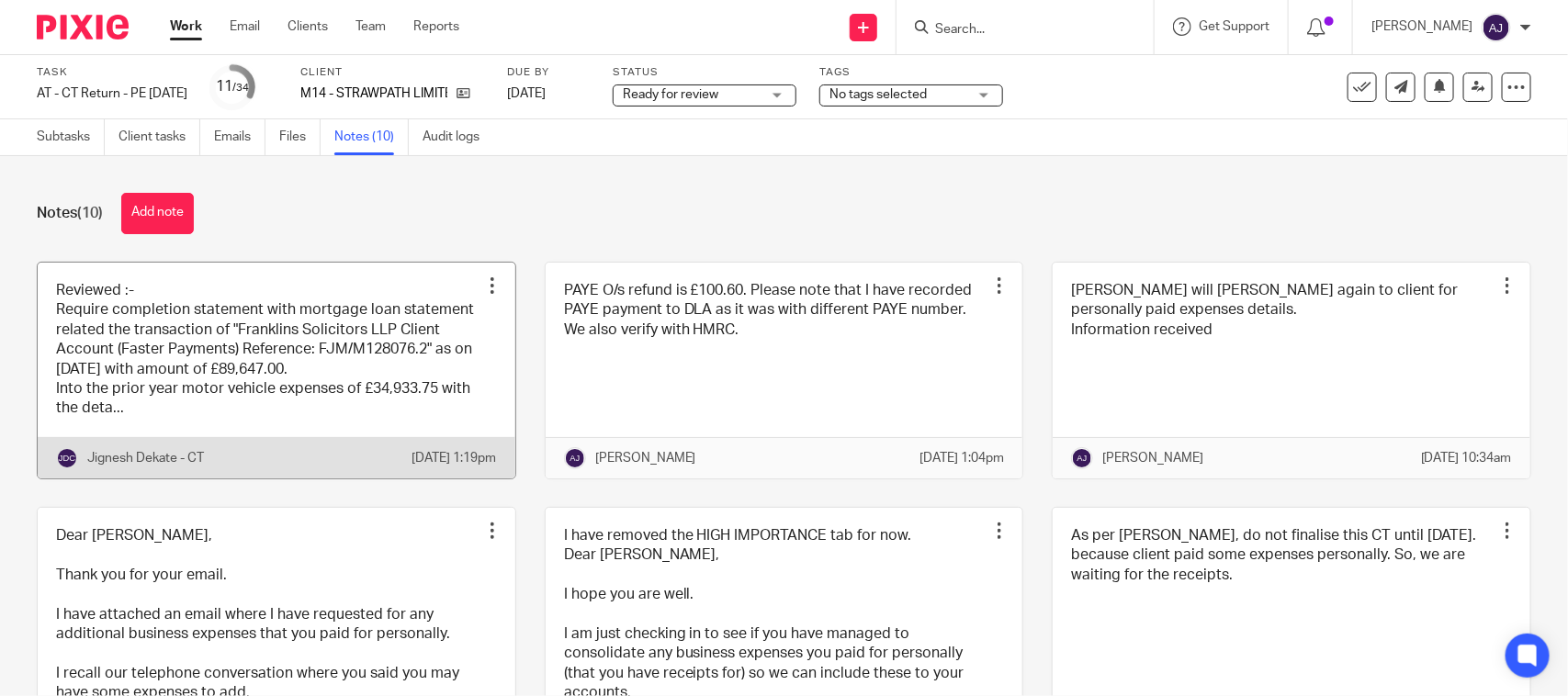
click at [230, 330] on link at bounding box center [276, 370] width 478 height 216
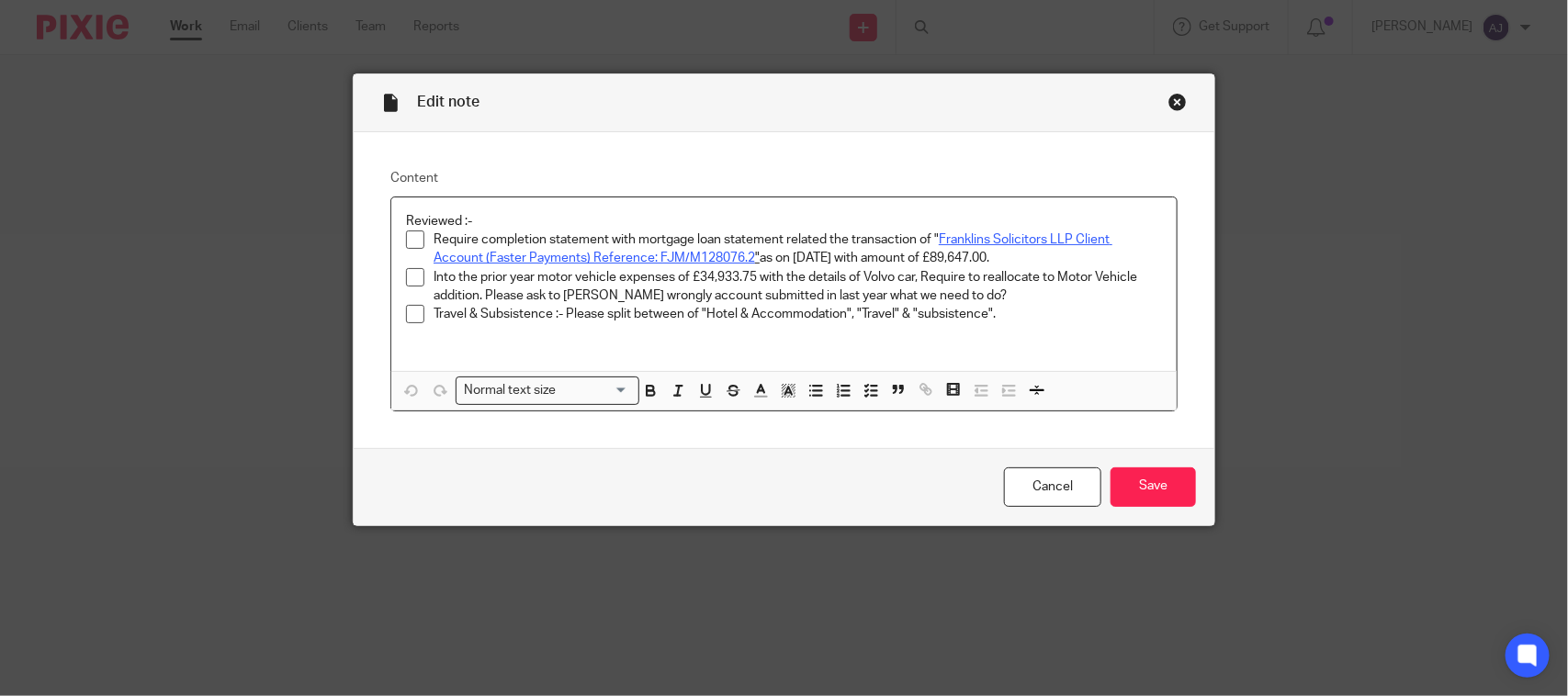
click at [1168, 108] on div "Close this dialog window" at bounding box center [1177, 102] width 19 height 19
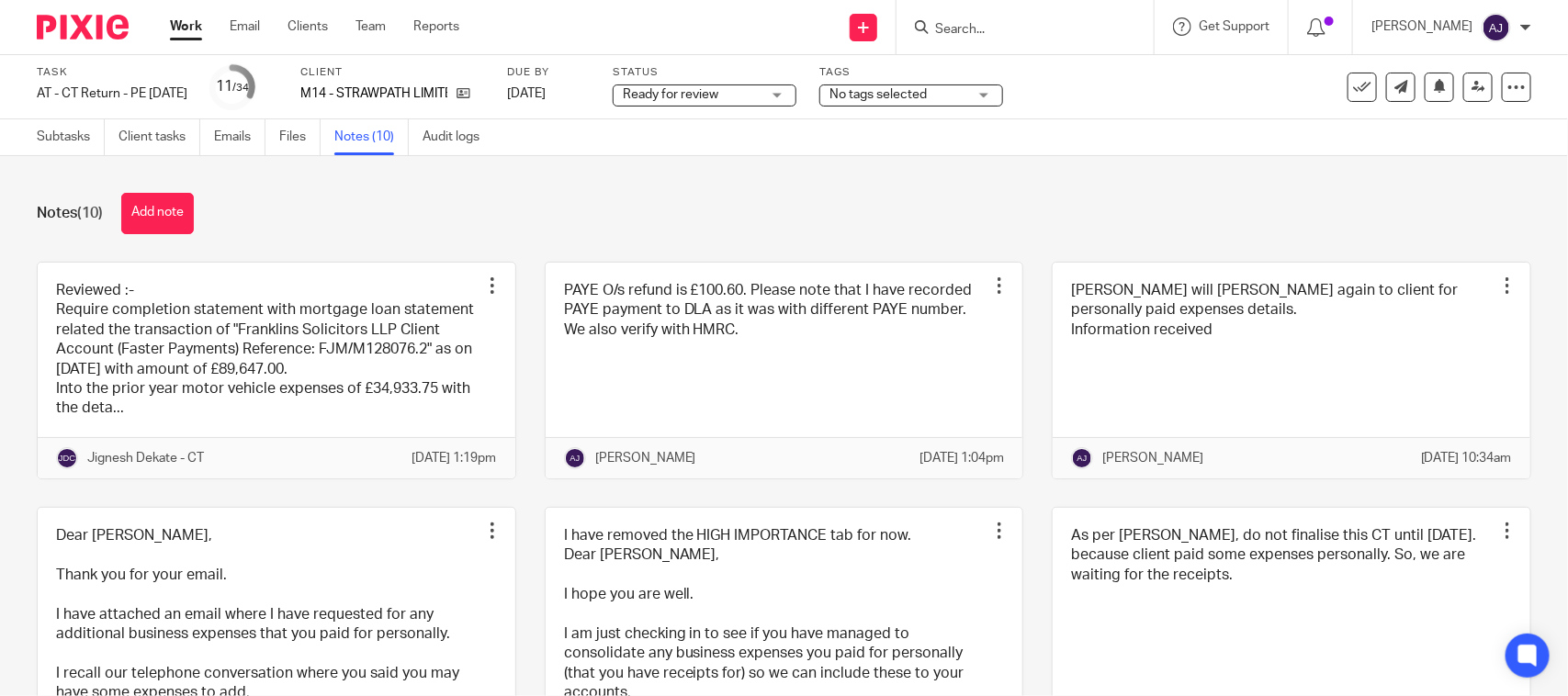
click at [351, 189] on div "Notes (10) Add note Reviewed :- Require completion statement with mortgage loan…" at bounding box center [784, 425] width 1568 height 540
click at [534, 170] on div "Notes (10) Add note Reviewed :- Require completion statement with mortgage loan…" at bounding box center [784, 425] width 1568 height 540
click at [409, 216] on div "Notes (10) Add note" at bounding box center [784, 214] width 1494 height 41
click at [700, 218] on div "Notes (10) Add note" at bounding box center [784, 214] width 1494 height 41
click at [515, 226] on div "Notes (10) Add note" at bounding box center [784, 214] width 1494 height 41
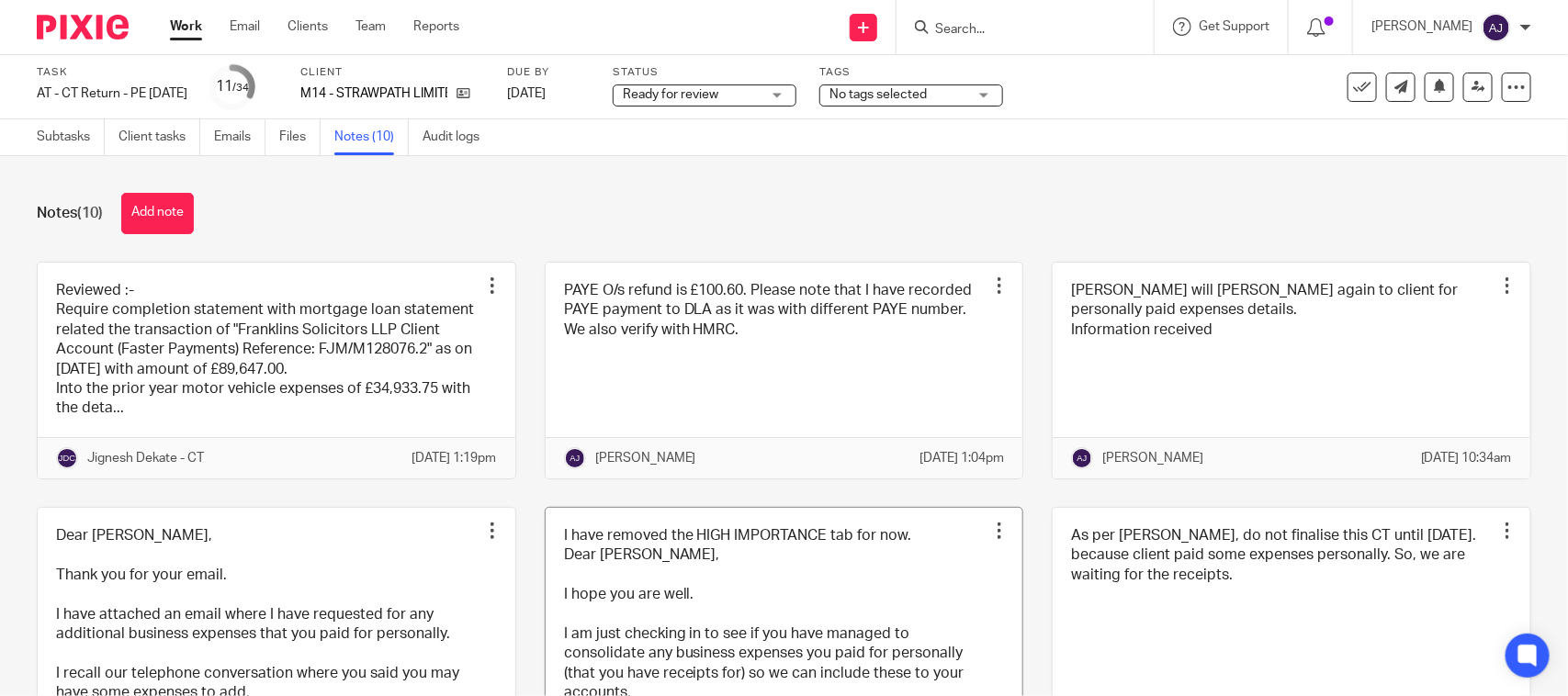
click at [542, 230] on div "Notes (10) Add note" at bounding box center [784, 214] width 1494 height 41
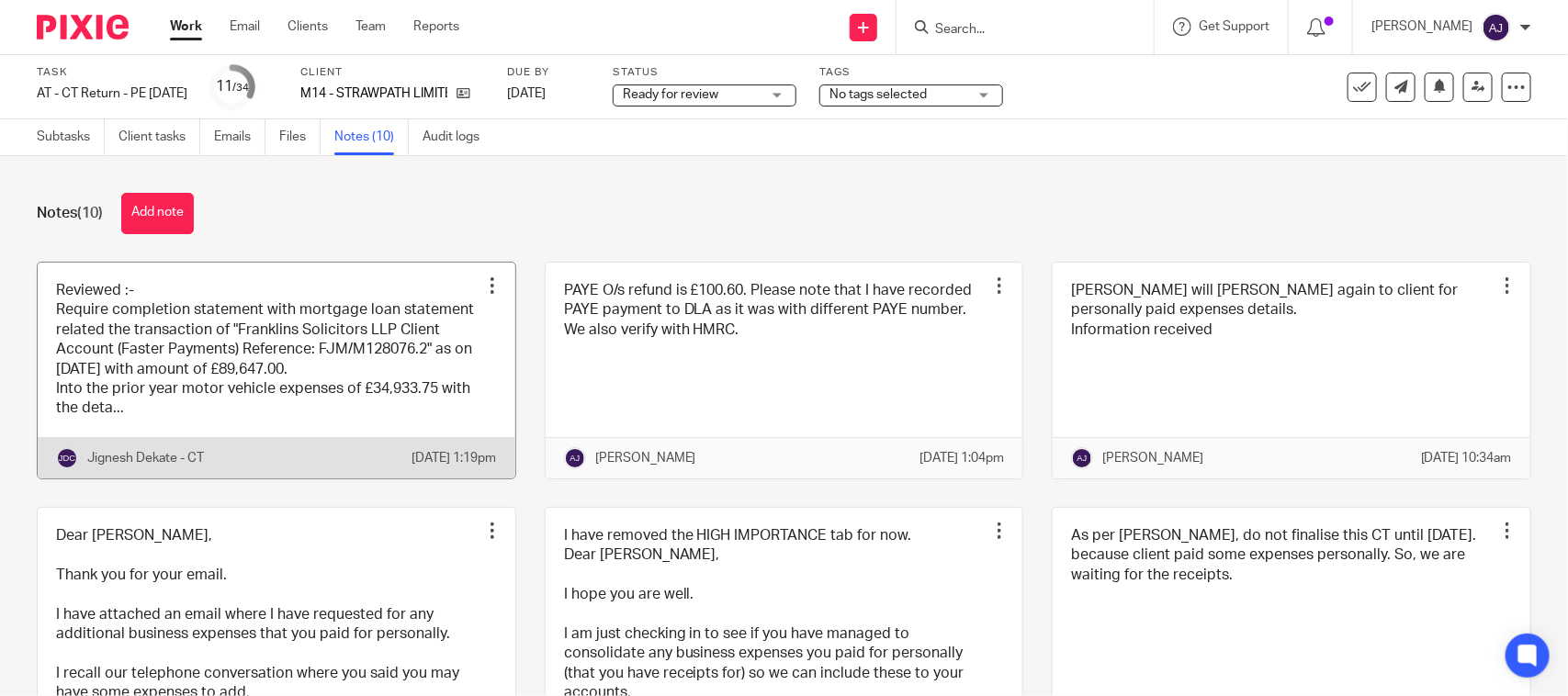
click at [333, 384] on link at bounding box center [276, 370] width 478 height 216
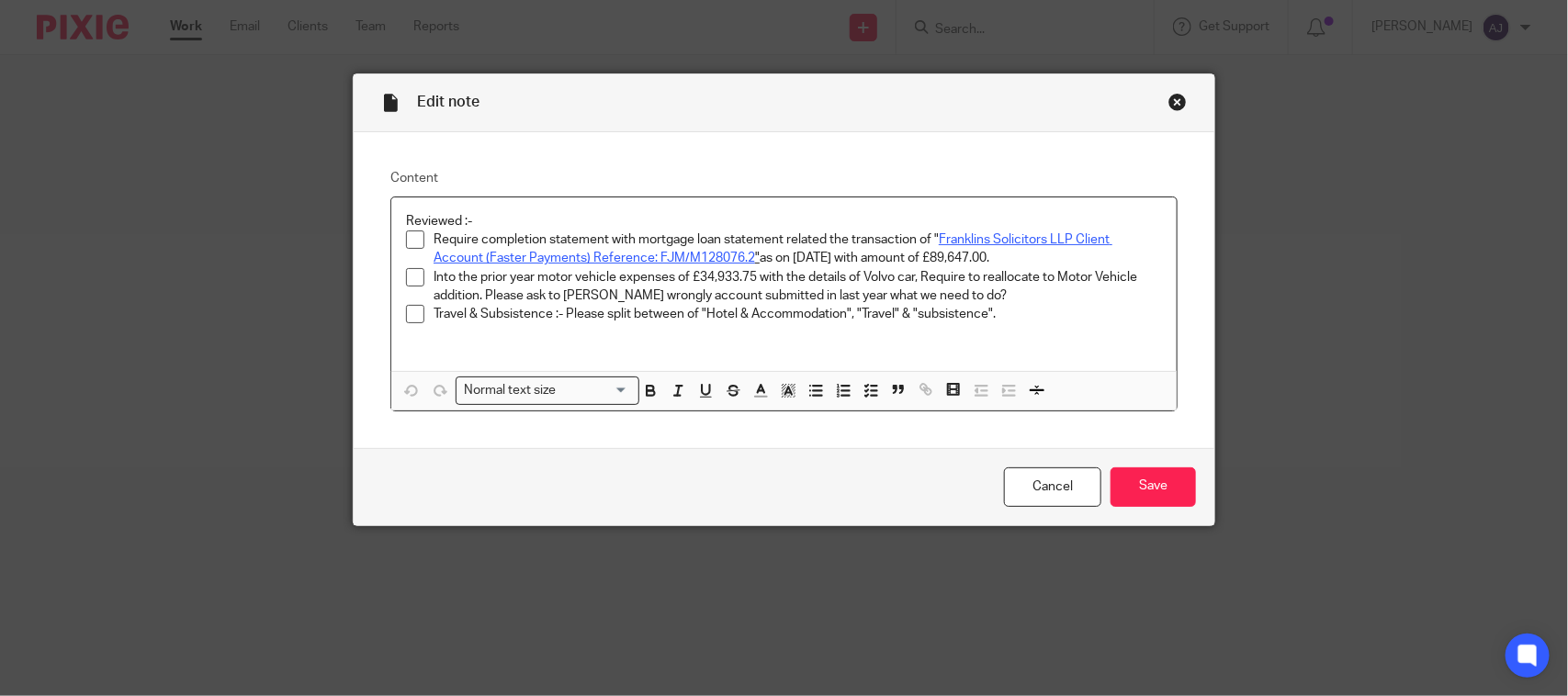
click at [1168, 102] on div "Close this dialog window" at bounding box center [1177, 102] width 19 height 19
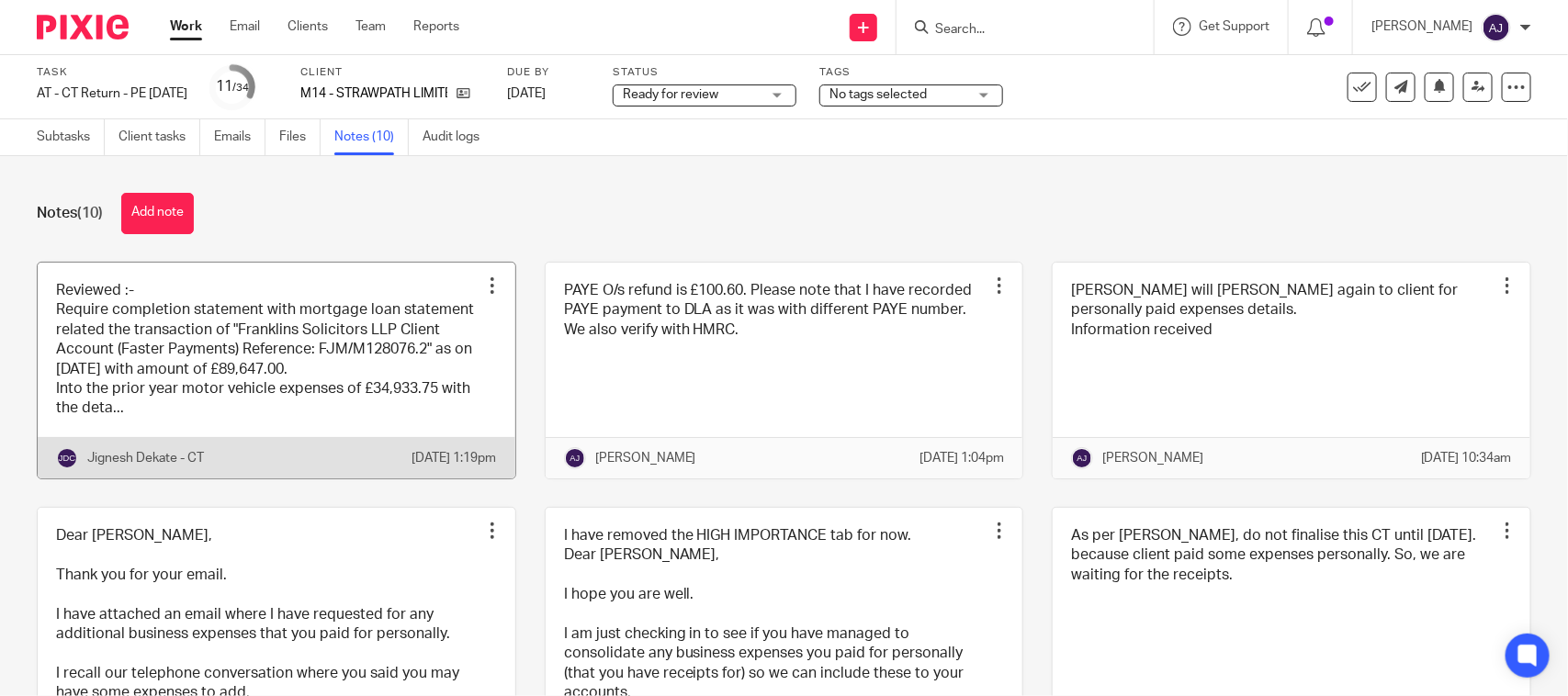
click at [295, 373] on link at bounding box center [276, 370] width 478 height 216
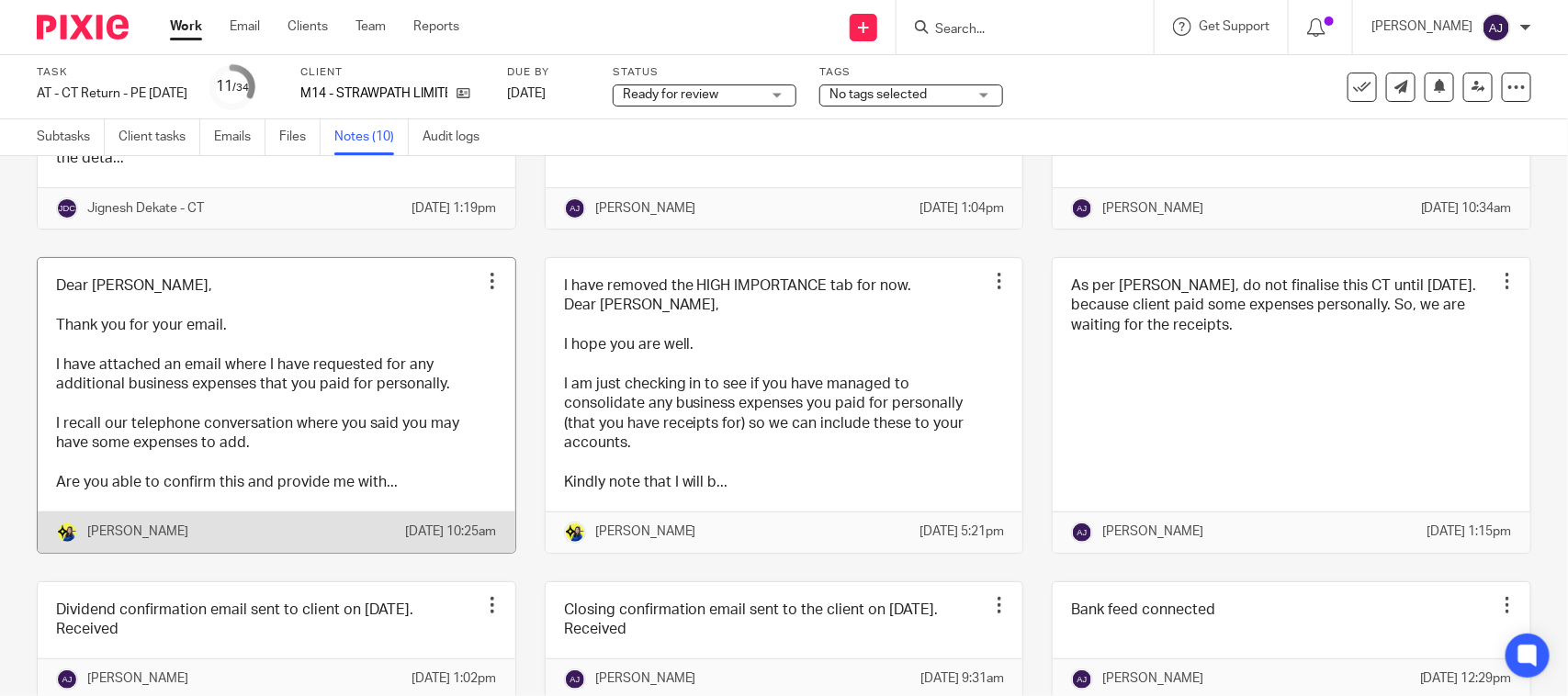
scroll to position [565, 0]
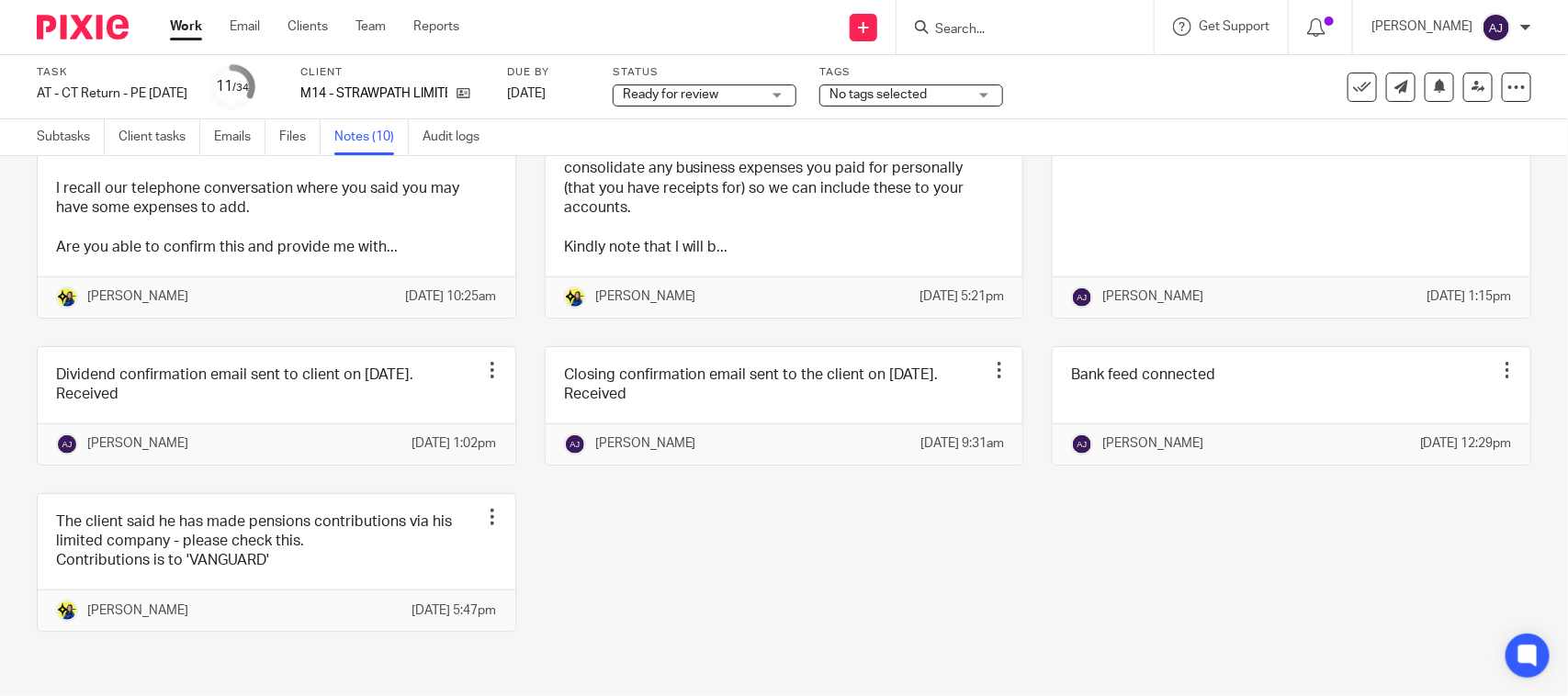
click at [949, 629] on div "Reviewed :- Require completion statement with mortgage loan statement related t…" at bounding box center [770, 218] width 1522 height 883
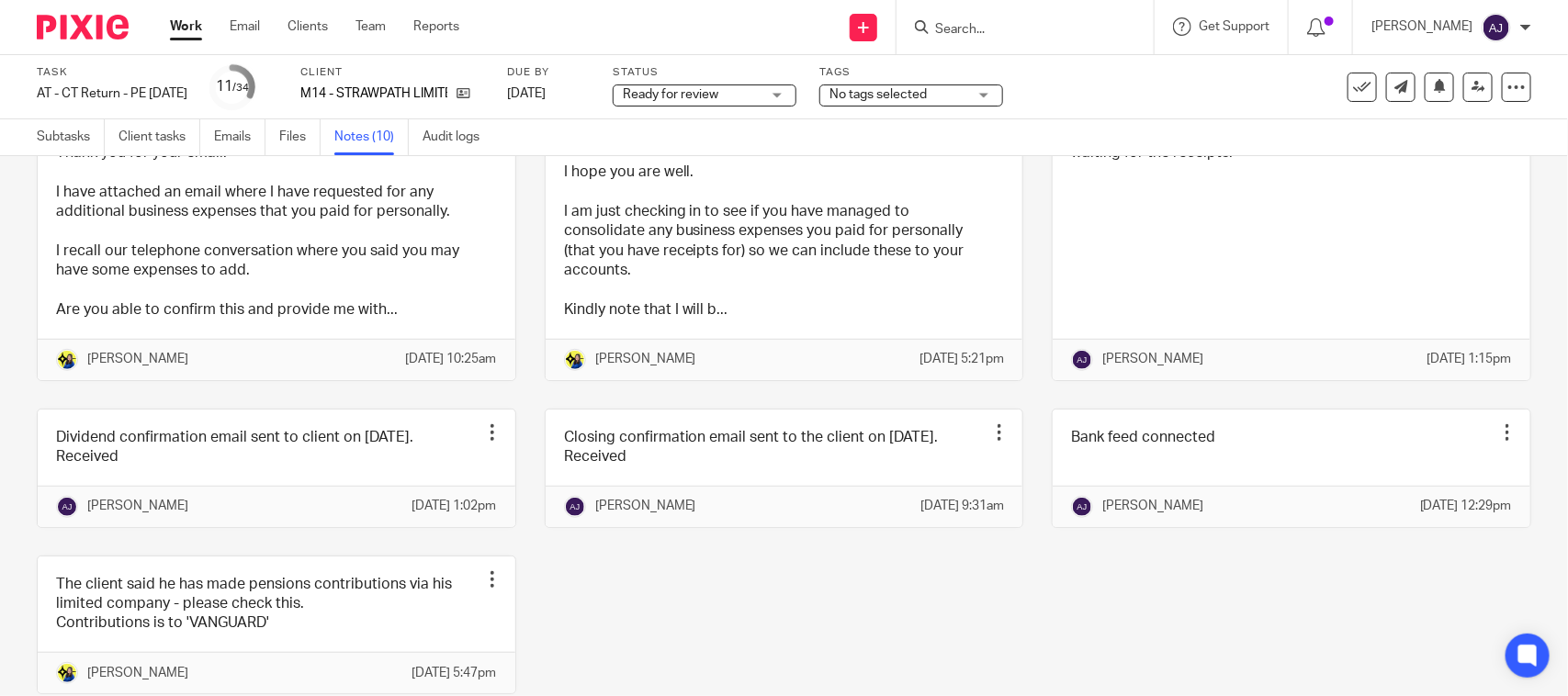
scroll to position [0, 0]
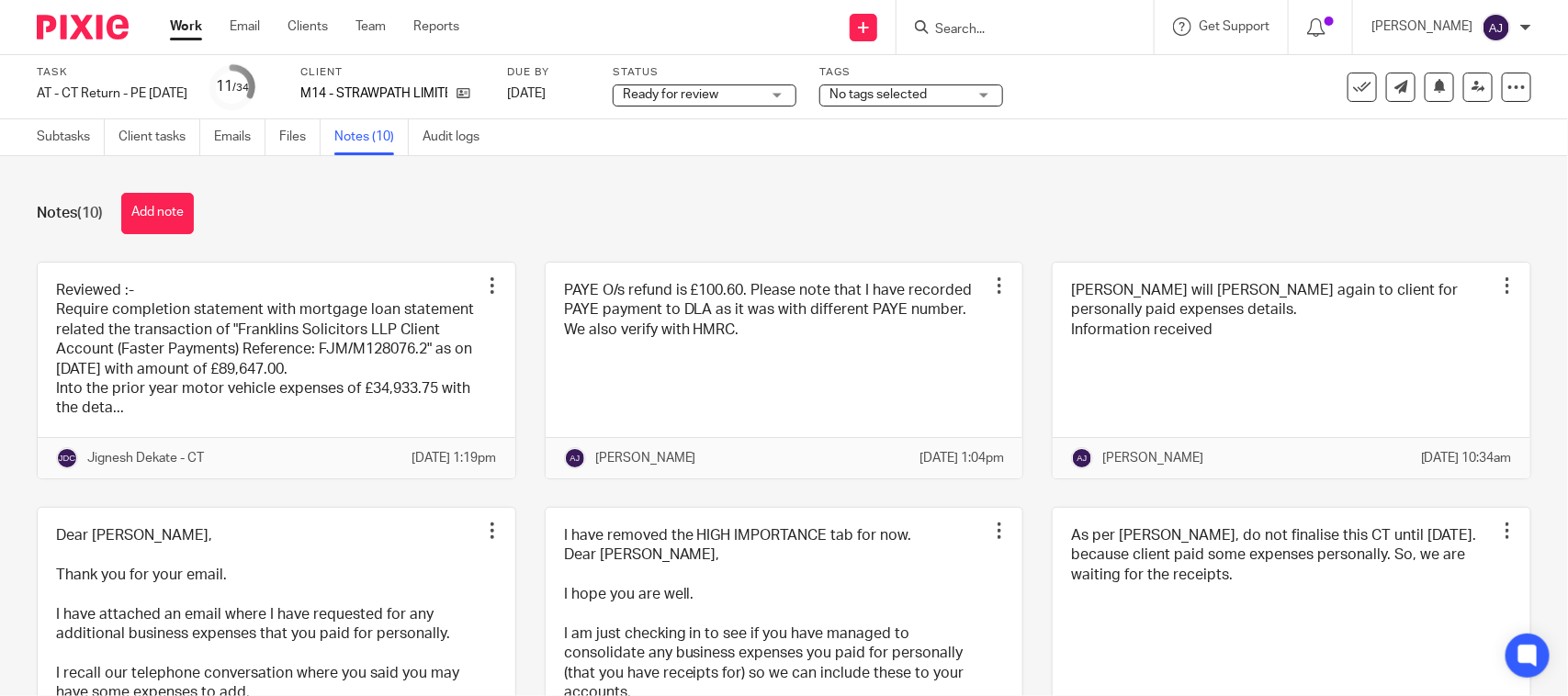
click at [616, 161] on div "Notes (10) Add note Reviewed :- Require completion statement with mortgage loan…" at bounding box center [784, 425] width 1568 height 540
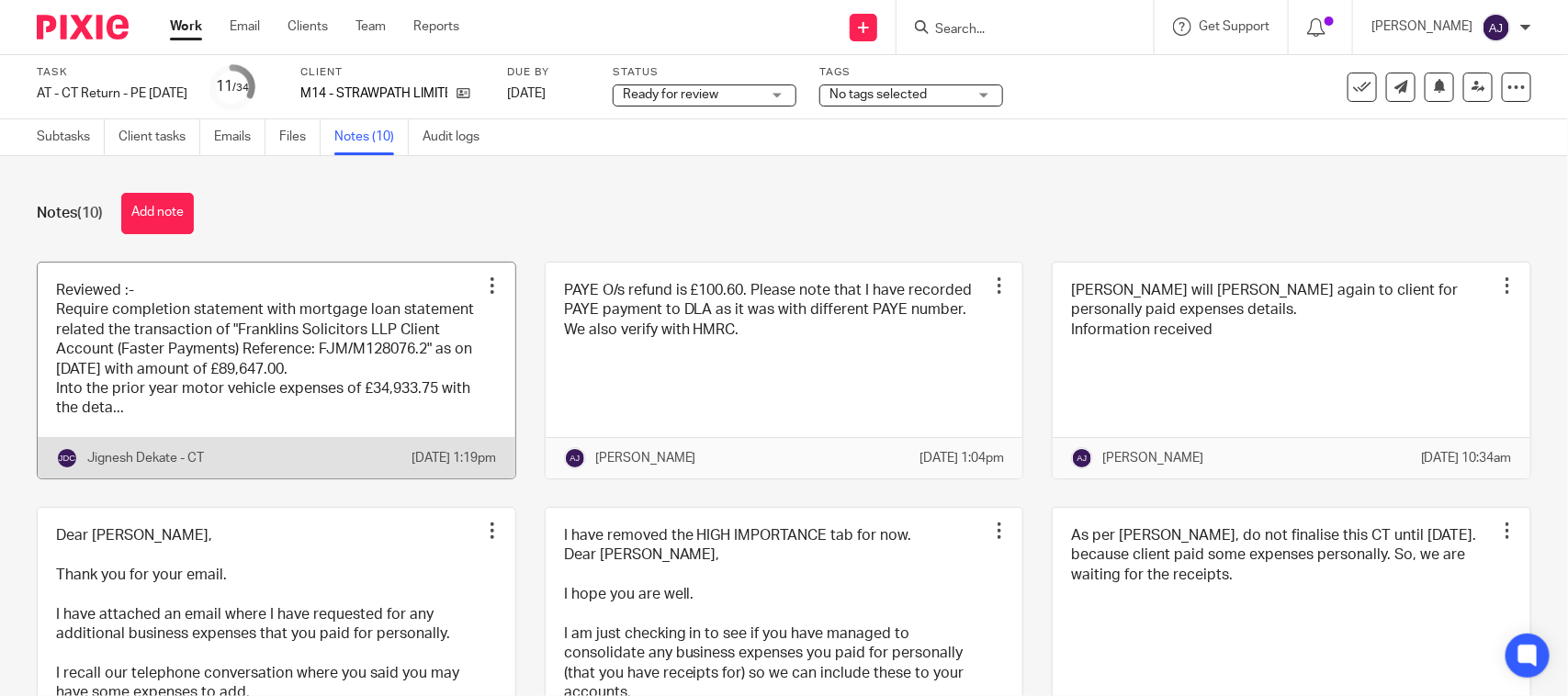
click at [285, 369] on link at bounding box center [276, 370] width 478 height 216
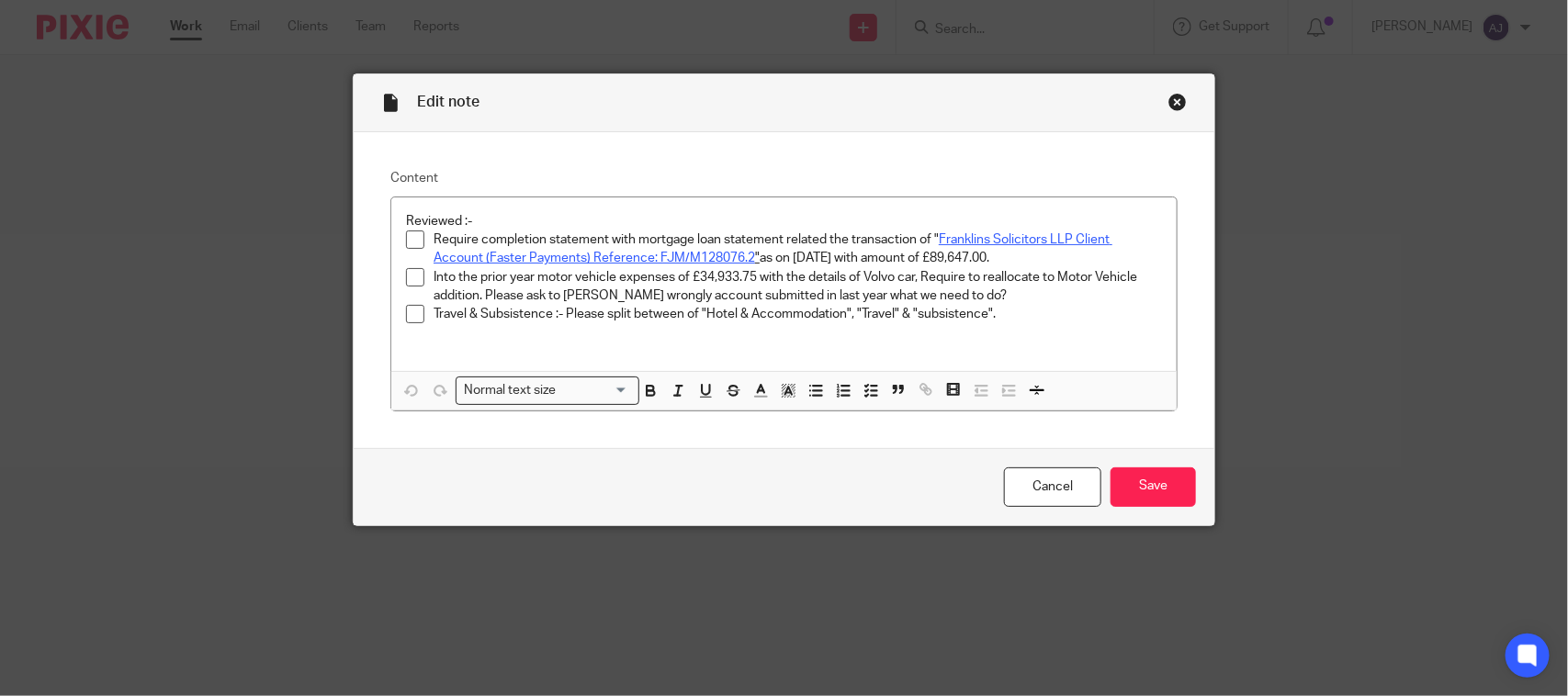
click at [1168, 102] on div "Close this dialog window" at bounding box center [1177, 102] width 19 height 19
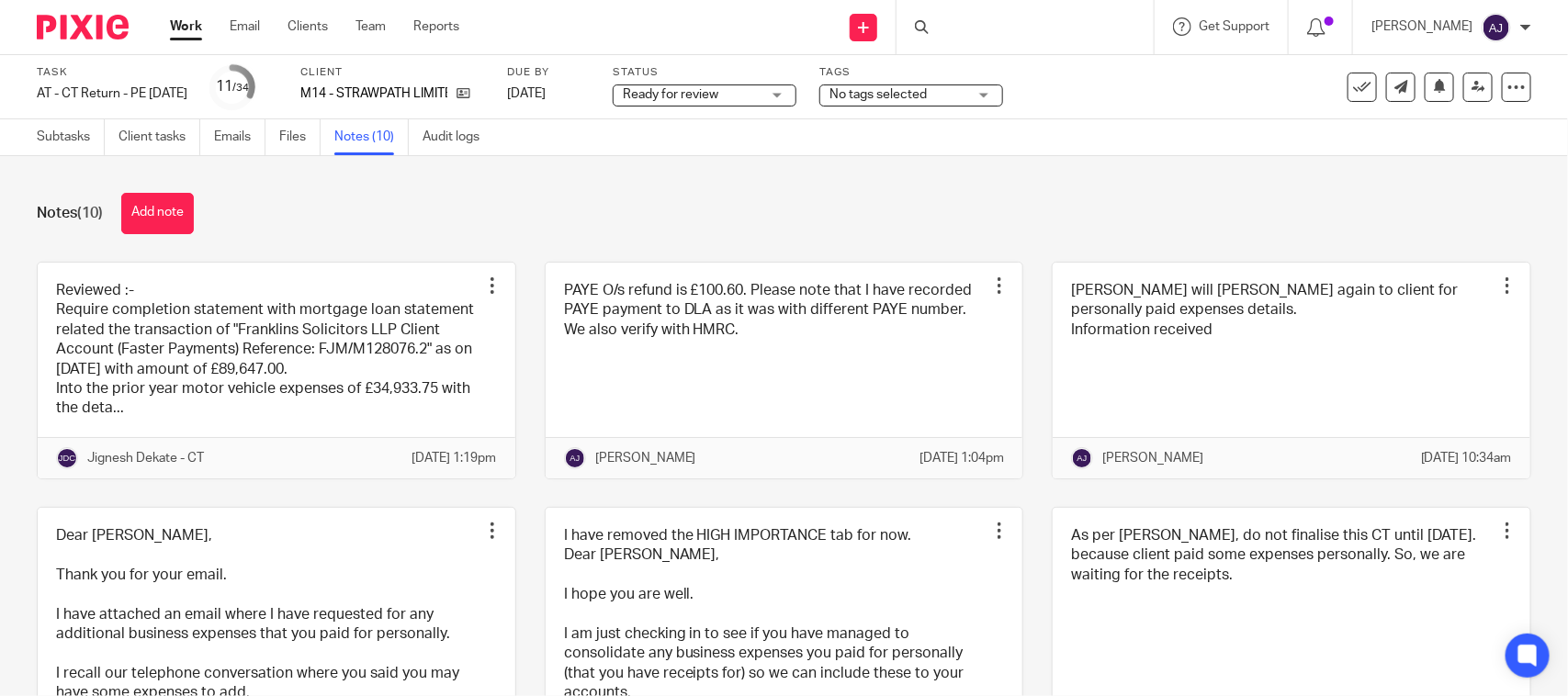
click at [593, 190] on div "Notes (10) Add note Reviewed :- Require completion statement with mortgage loan…" at bounding box center [784, 425] width 1568 height 540
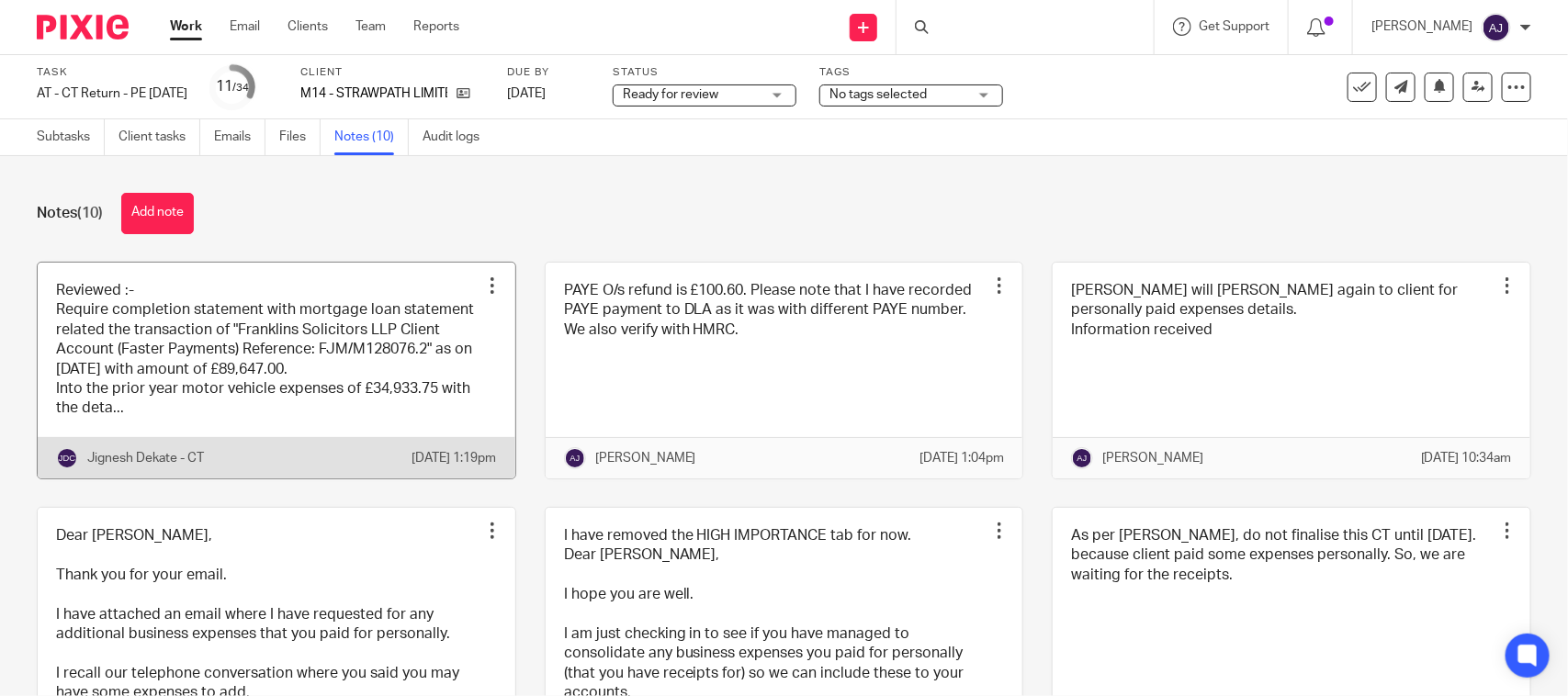
click at [299, 397] on link at bounding box center [276, 370] width 478 height 216
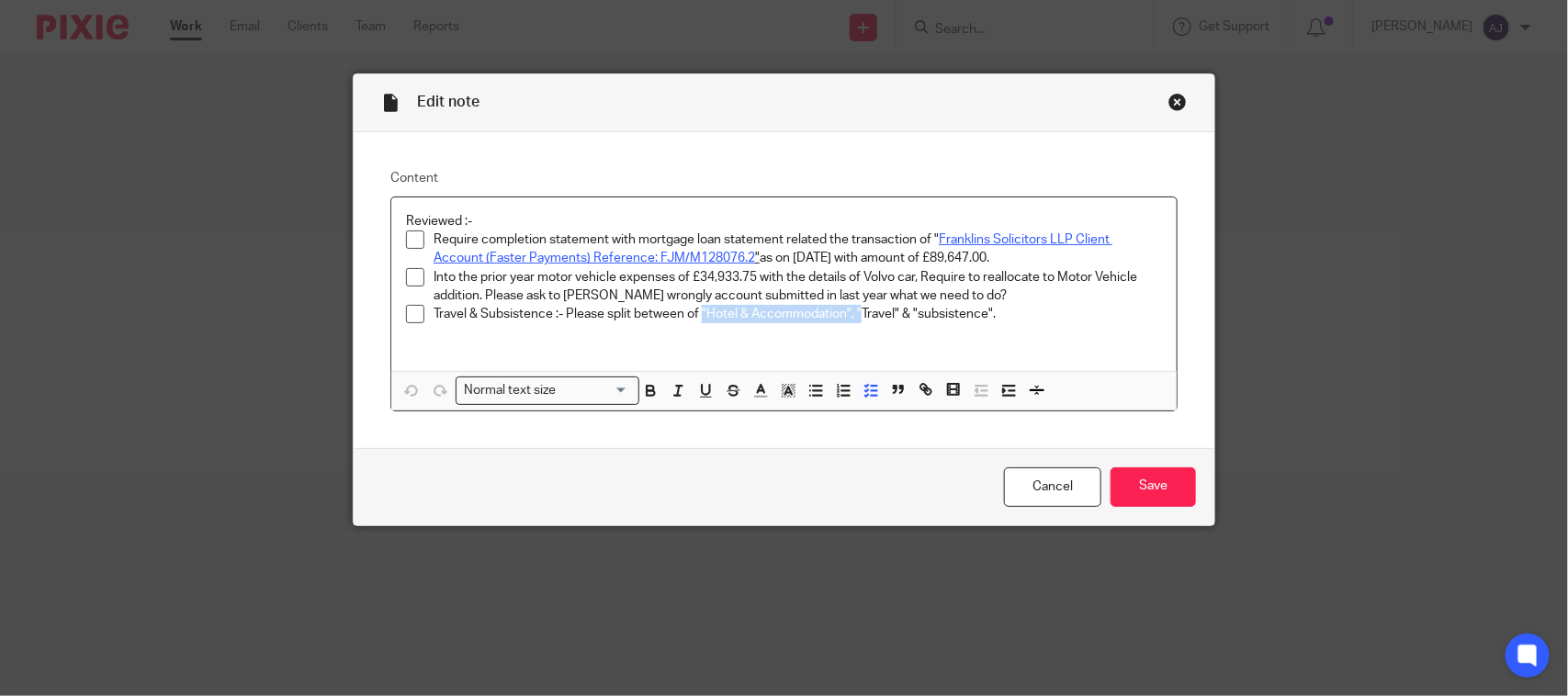
drag, startPoint x: 694, startPoint y: 314, endPoint x: 857, endPoint y: 324, distance: 163.3
click at [857, 324] on p "Travel & Subsistence :- Please split between of "Hotel & Accommodation", "Trave…" at bounding box center [798, 314] width 728 height 19
drag, startPoint x: 942, startPoint y: 255, endPoint x: 1020, endPoint y: 255, distance: 78.0
click at [1020, 255] on p "Require completion statement with mortgage loan statement related the transacti…" at bounding box center [798, 249] width 728 height 37
drag, startPoint x: 604, startPoint y: 234, endPoint x: 915, endPoint y: 241, distance: 311.1
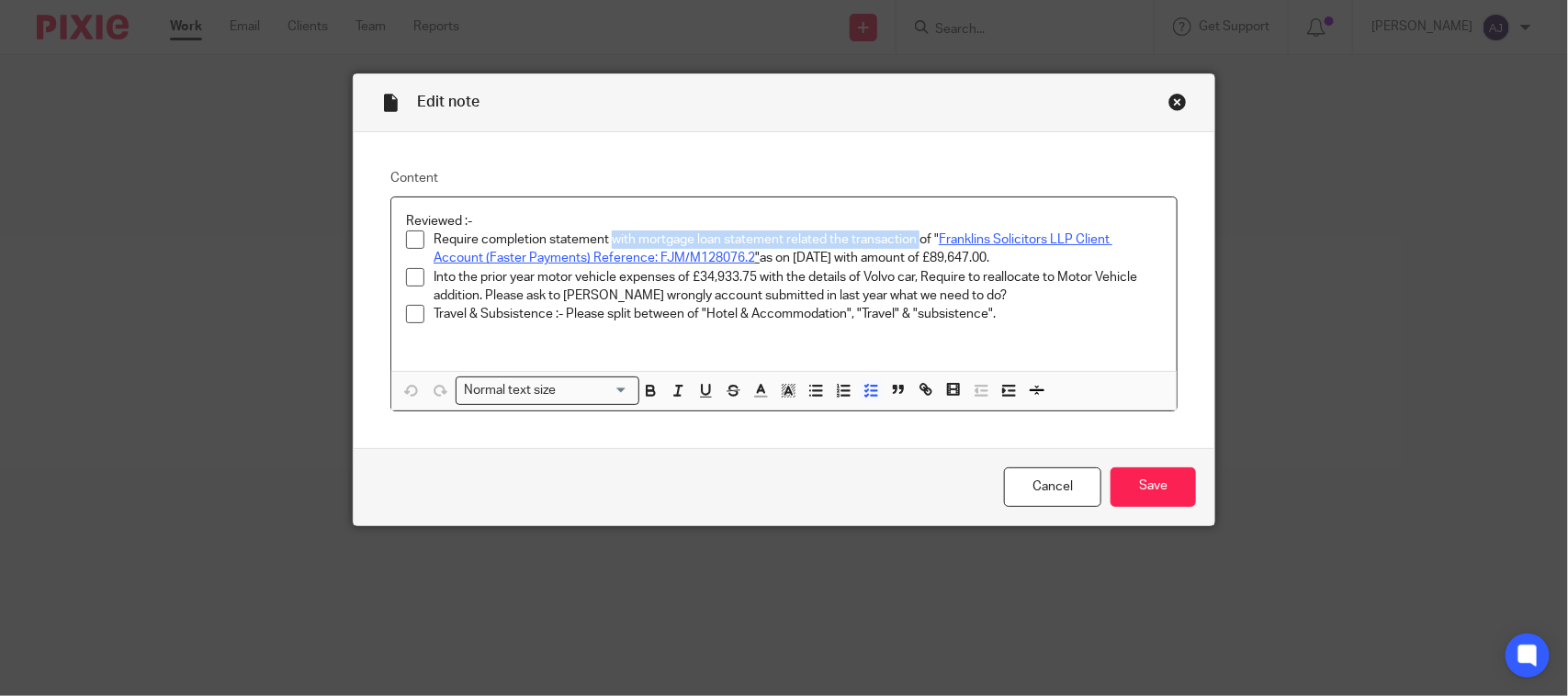
click at [915, 241] on p "Require completion statement with mortgage loan statement related the transacti…" at bounding box center [798, 249] width 728 height 37
click at [594, 349] on div "Reviewed :- Require completion statement with mortgage loan statement related t…" at bounding box center [784, 285] width 785 height 174
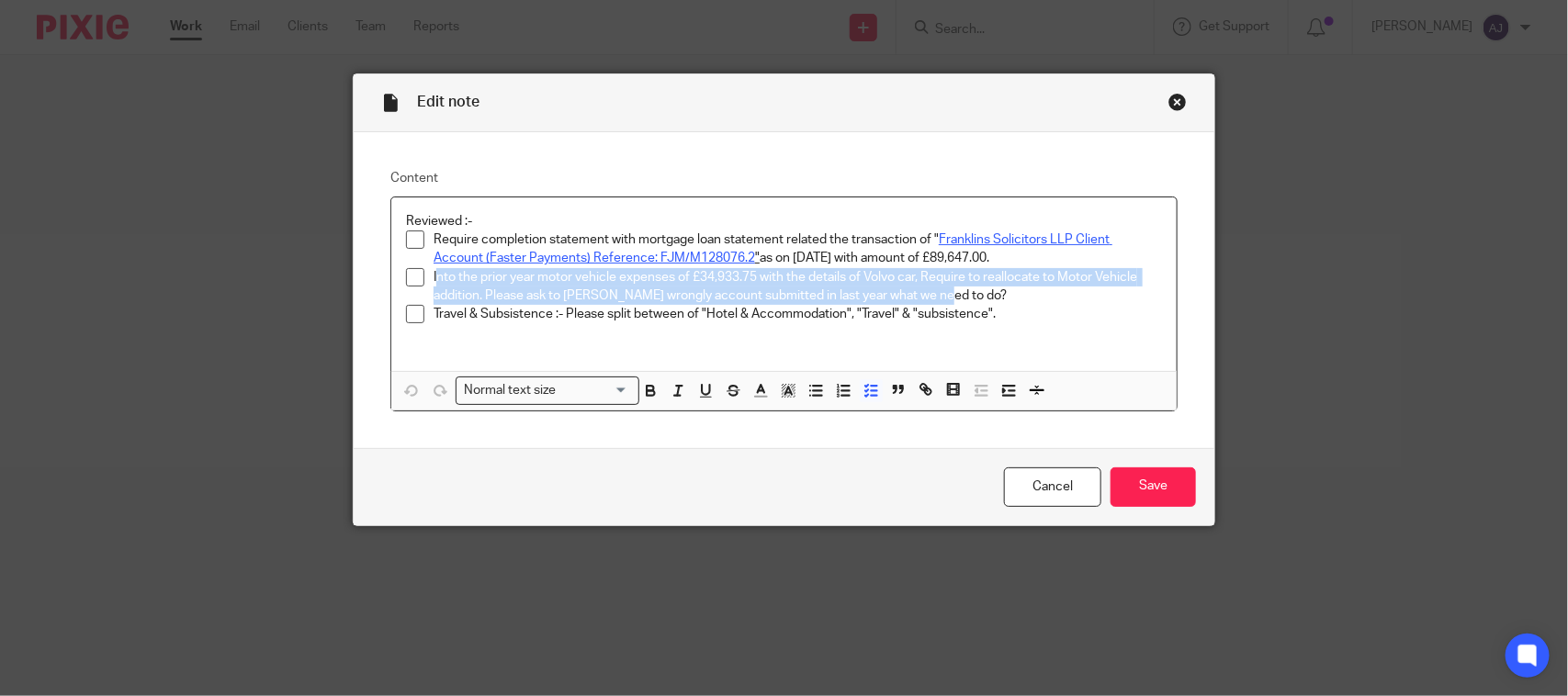
drag, startPoint x: 430, startPoint y: 275, endPoint x: 947, endPoint y: 301, distance: 517.7
click at [947, 301] on p "Into the prior year motor vehicle expenses of £34,933.75 with the details of Vo…" at bounding box center [798, 287] width 728 height 37
click at [1168, 98] on div "Close this dialog window" at bounding box center [1177, 102] width 19 height 19
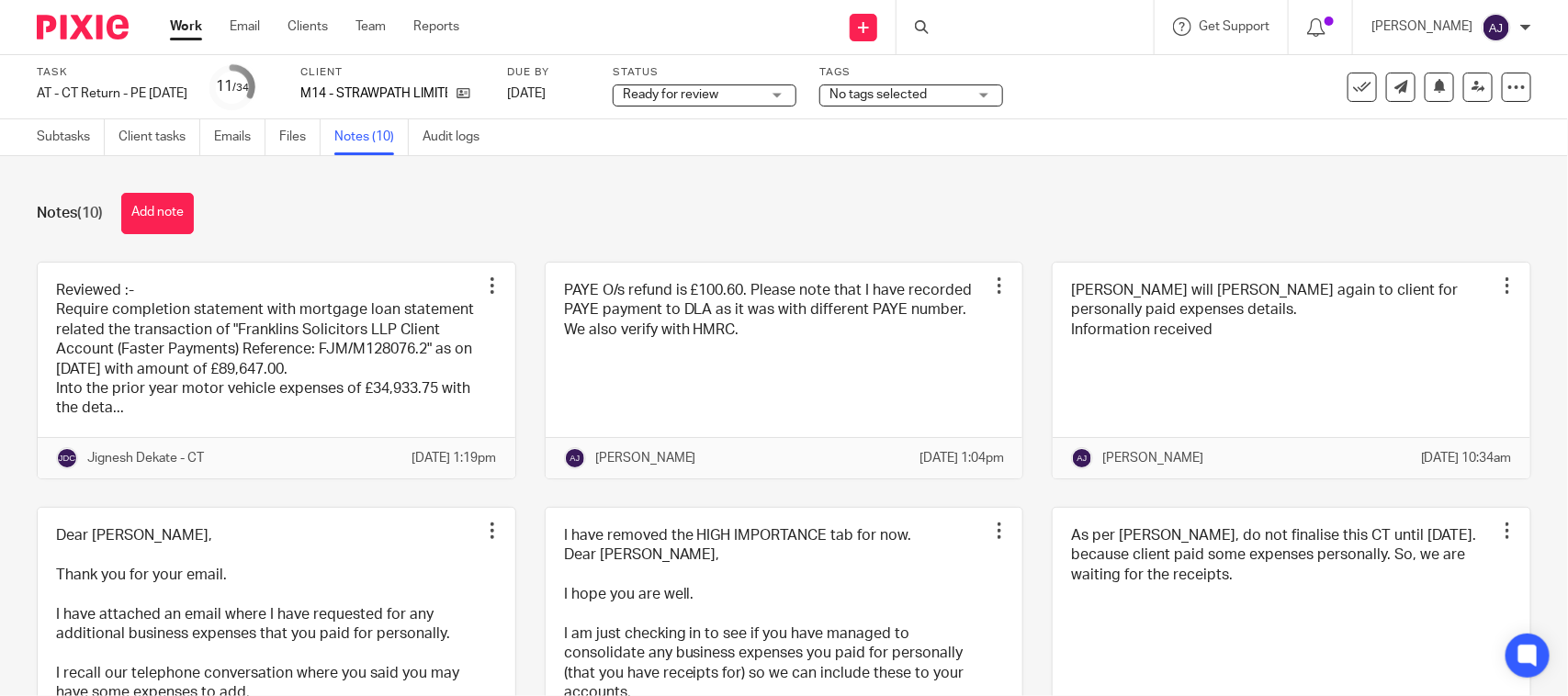
click at [784, 221] on div "Notes (10) Add note" at bounding box center [784, 214] width 1494 height 41
click at [822, 149] on div "Subtasks Client tasks Emails Files Notes (10) Audit logs" at bounding box center [784, 137] width 1568 height 36
